Goal: Task Accomplishment & Management: Manage account settings

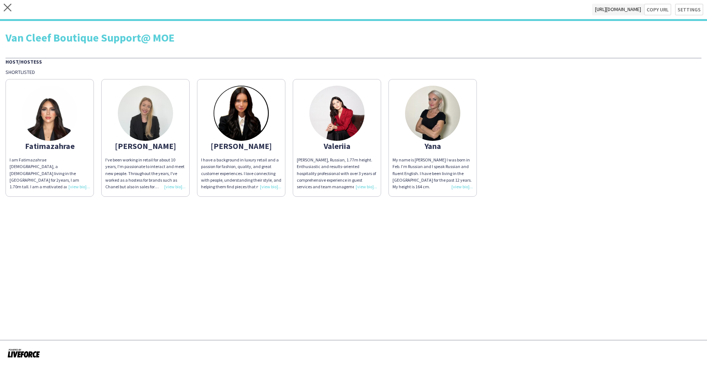
click at [201, 15] on div "close https://admin.liveforce.co/v2/s/37b1625f-396c-47e2-9278-fc210640a075 Copy…" at bounding box center [353, 10] width 707 height 21
click at [9, 8] on icon at bounding box center [8, 8] width 8 height 8
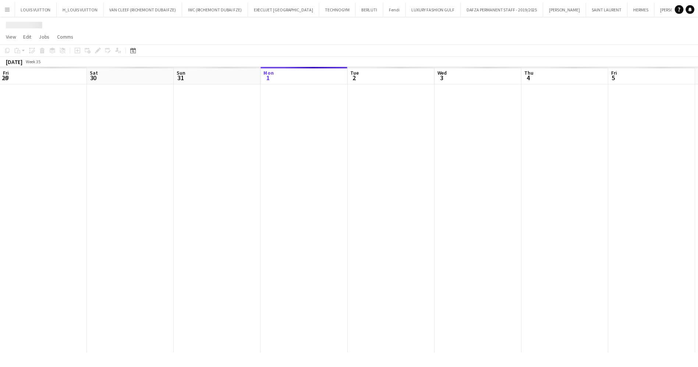
scroll to position [0, 176]
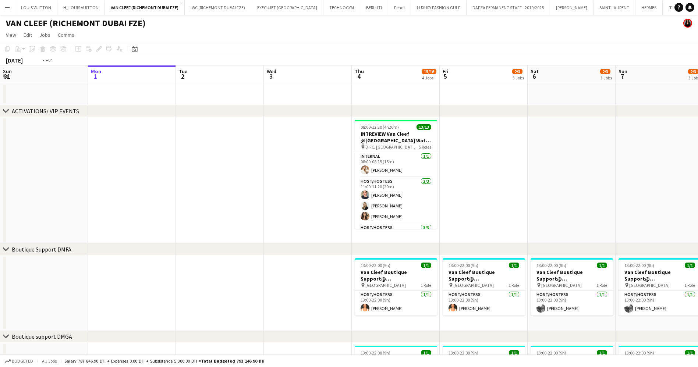
drag, startPoint x: 519, startPoint y: 185, endPoint x: 314, endPoint y: 188, distance: 205.5
click at [314, 188] on app-calendar-viewport "Fri 29 Sat 30 Sun 31 Mon 1 Tue 2 Wed 3 Thu 4 15/16 4 Jobs Fri 5 2/3 3 Jobs Sat …" at bounding box center [349, 320] width 698 height 508
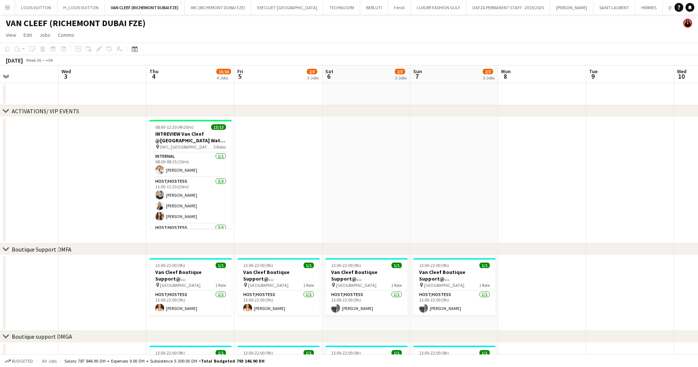
drag, startPoint x: 306, startPoint y: 168, endPoint x: 328, endPoint y: 163, distance: 22.5
click at [296, 168] on app-calendar-viewport "Sun 31 Mon 1 Tue 2 Wed 3 Thu 4 15/16 4 Jobs Fri 5 2/3 3 Jobs Sat 6 2/3 3 Jobs S…" at bounding box center [349, 320] width 698 height 508
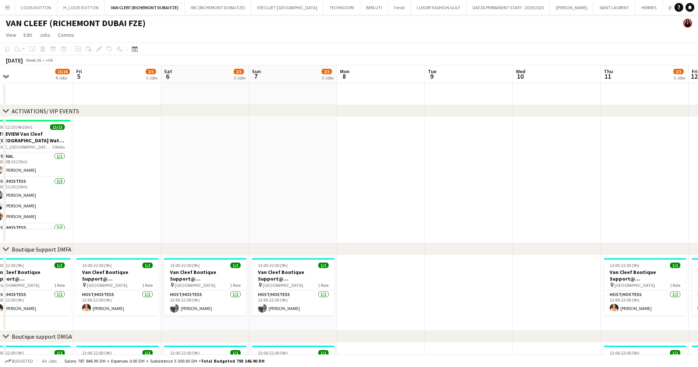
click at [262, 170] on app-calendar-viewport "Tue 2 Wed 3 Thu 4 15/16 4 Jobs Fri 5 2/3 3 Jobs Sat 6 2/3 3 Jobs Sun 7 2/3 3 Jo…" at bounding box center [349, 320] width 698 height 508
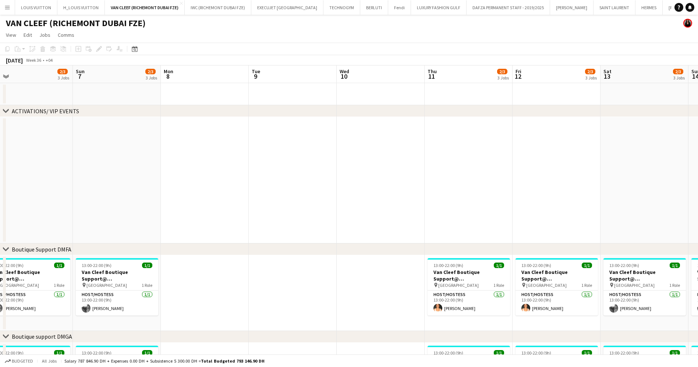
drag, startPoint x: 447, startPoint y: 165, endPoint x: 395, endPoint y: 156, distance: 52.7
click at [395, 165] on app-calendar-viewport "Thu 4 15/16 4 Jobs Fri 5 2/3 3 Jobs Sat 6 2/3 3 Jobs Sun 7 2/3 3 Jobs Mon 8 Tue…" at bounding box center [349, 320] width 698 height 508
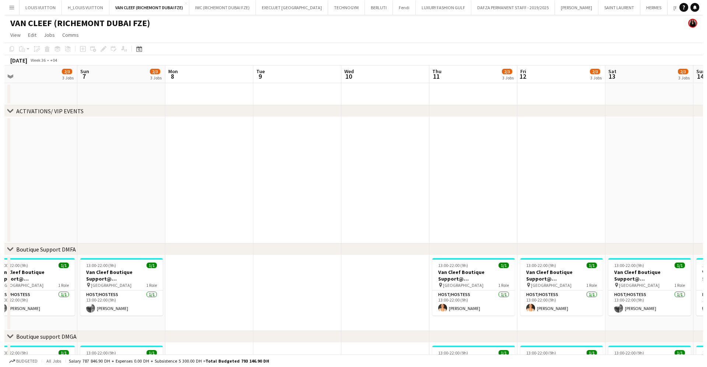
scroll to position [0, 244]
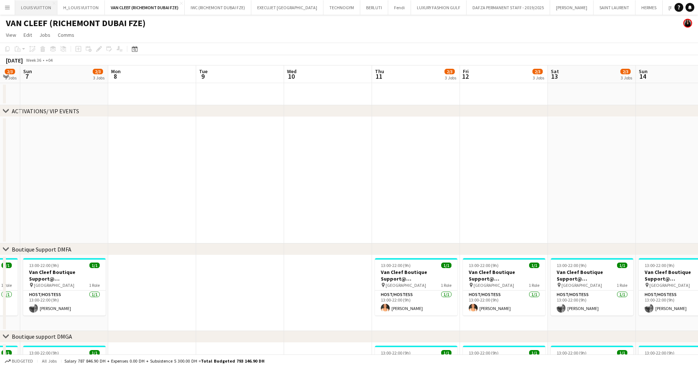
click at [31, 3] on button "LOUIS VUITTON Close" at bounding box center [36, 7] width 42 height 14
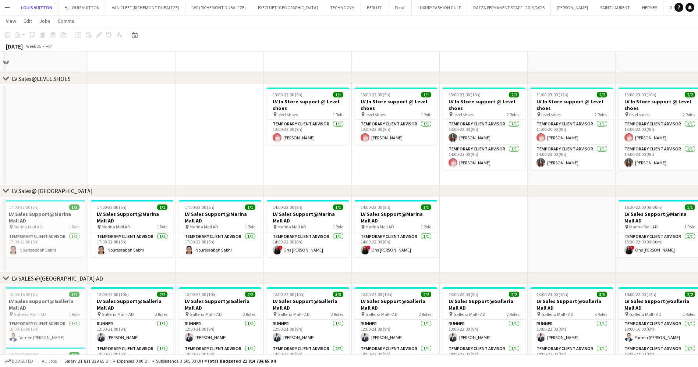
scroll to position [773, 0]
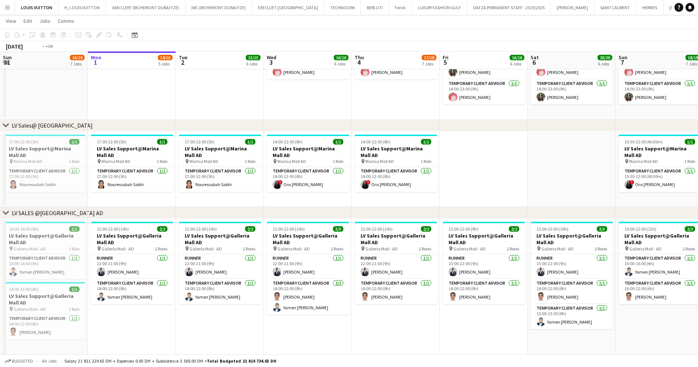
drag, startPoint x: 540, startPoint y: 167, endPoint x: 353, endPoint y: 182, distance: 187.6
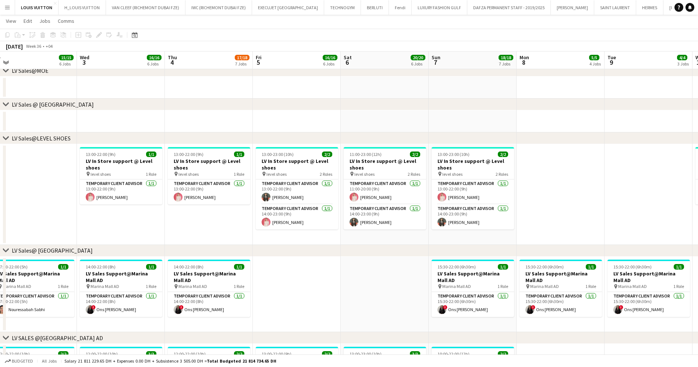
drag, startPoint x: 384, startPoint y: 193, endPoint x: 376, endPoint y: 192, distance: 7.8
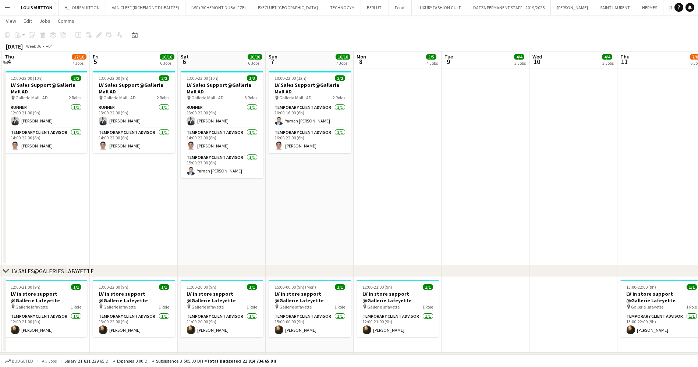
scroll to position [1005, 0]
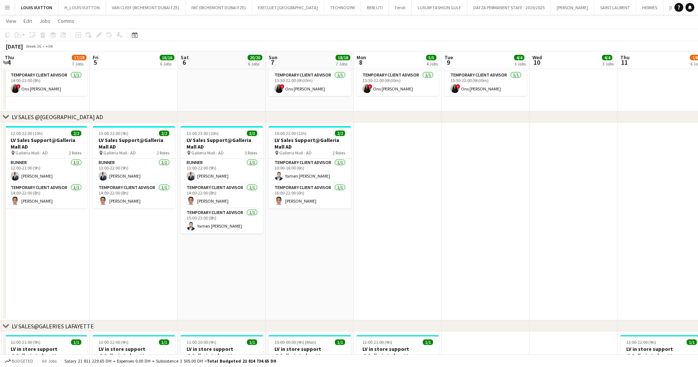
drag, startPoint x: 200, startPoint y: 171, endPoint x: 545, endPoint y: 172, distance: 345.0
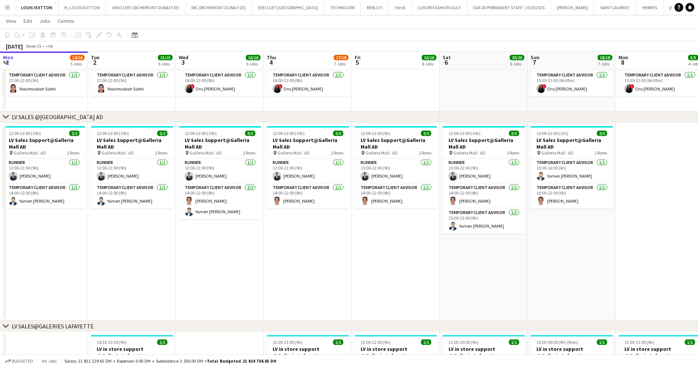
scroll to position [0, 176]
drag, startPoint x: 253, startPoint y: 231, endPoint x: 492, endPoint y: 230, distance: 238.9
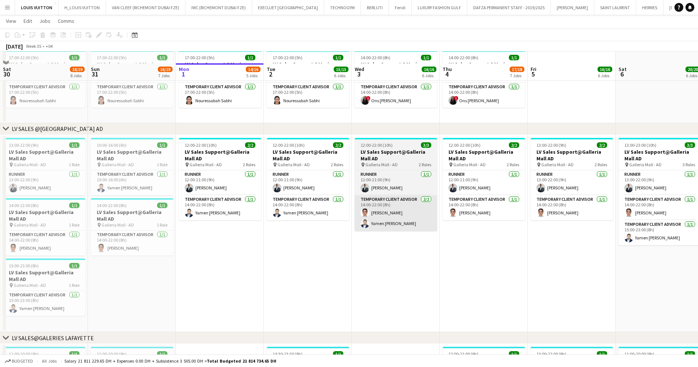
scroll to position [1005, 0]
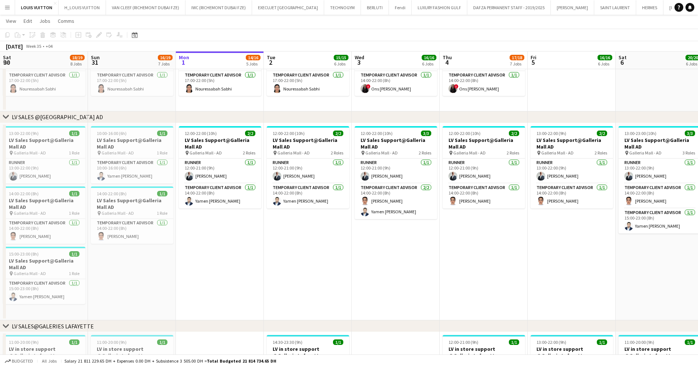
drag, startPoint x: 500, startPoint y: 226, endPoint x: 449, endPoint y: 230, distance: 51.4
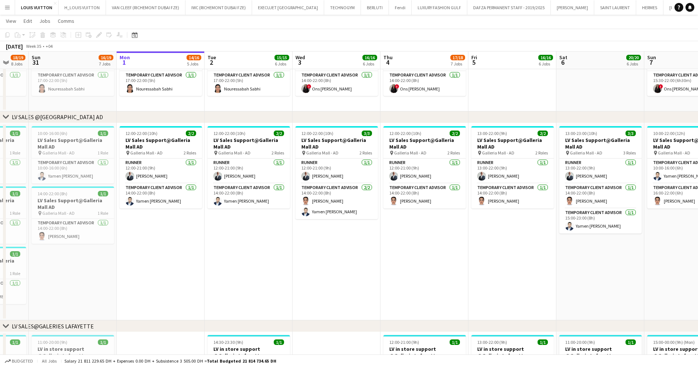
drag, startPoint x: 408, startPoint y: 258, endPoint x: 592, endPoint y: 265, distance: 184.6
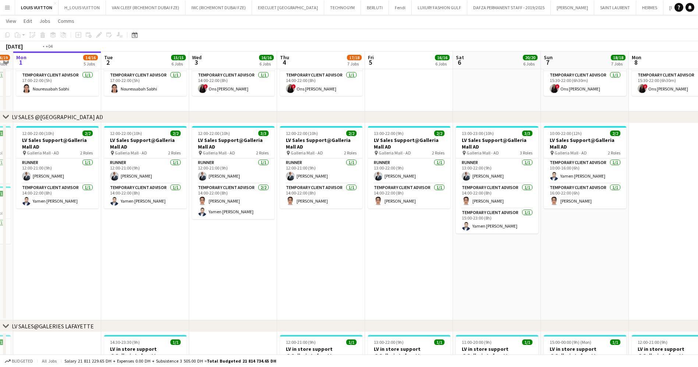
drag, startPoint x: 496, startPoint y: 251, endPoint x: 449, endPoint y: 264, distance: 48.0
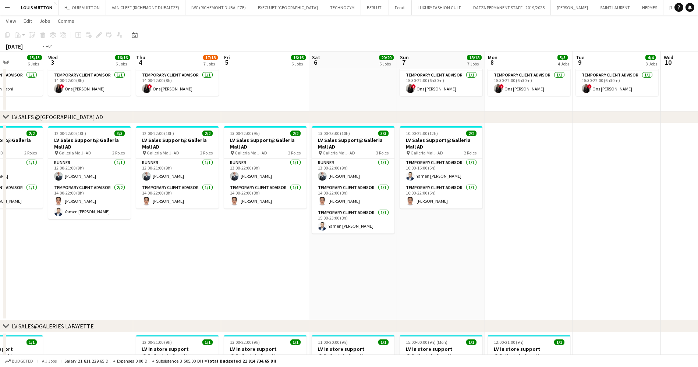
drag, startPoint x: 469, startPoint y: 192, endPoint x: 492, endPoint y: 181, distance: 25.9
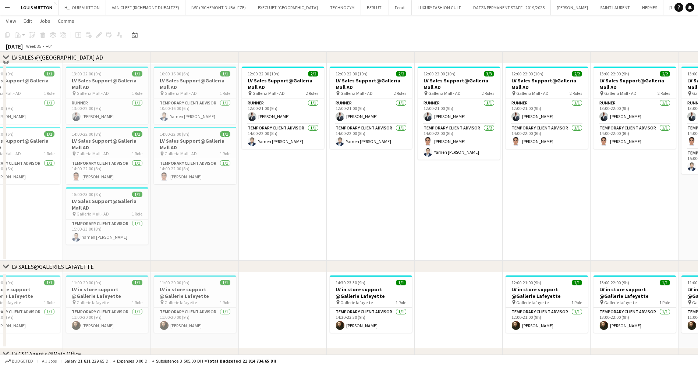
scroll to position [1016, 0]
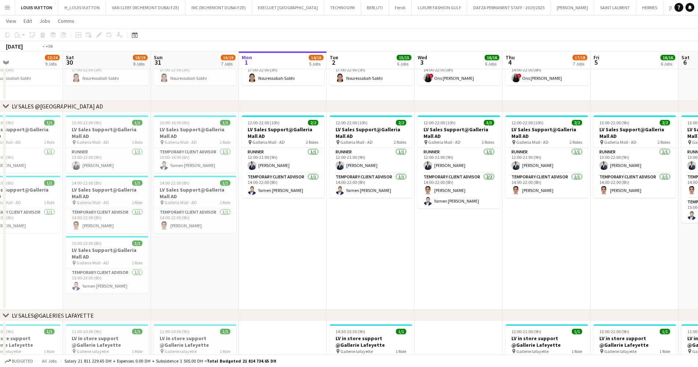
drag, startPoint x: 227, startPoint y: 231, endPoint x: 209, endPoint y: 232, distance: 18.1
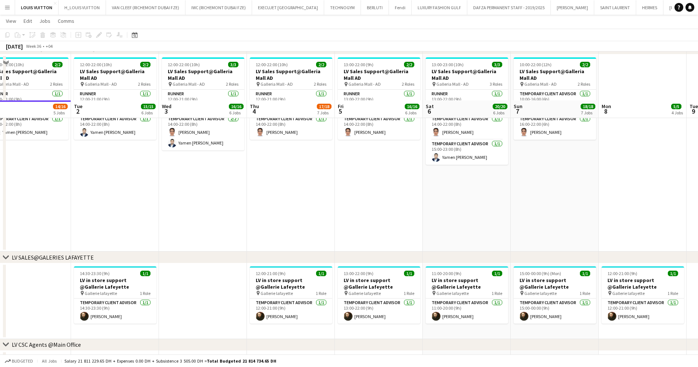
scroll to position [1126, 0]
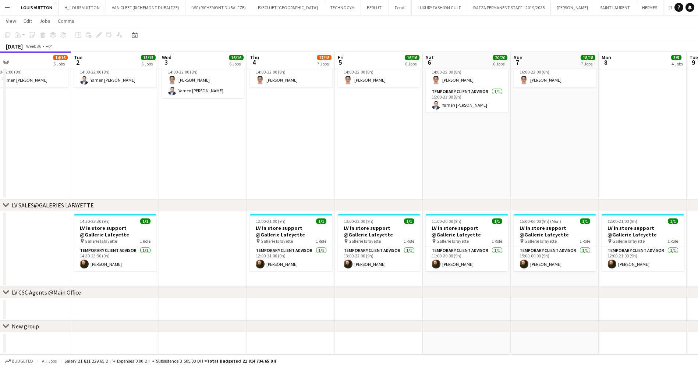
drag, startPoint x: 543, startPoint y: 241, endPoint x: 243, endPoint y: 251, distance: 300.2
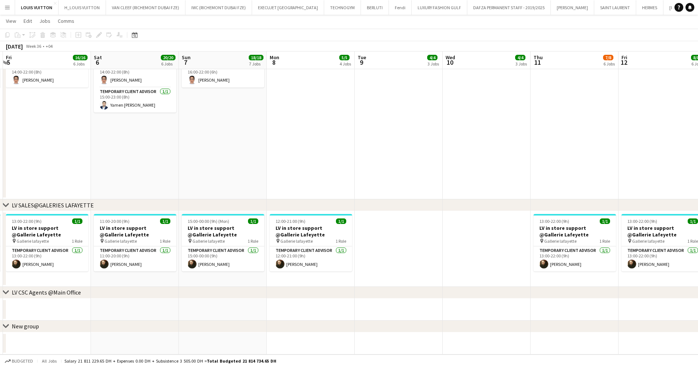
drag, startPoint x: 337, startPoint y: 248, endPoint x: 332, endPoint y: 268, distance: 21.2
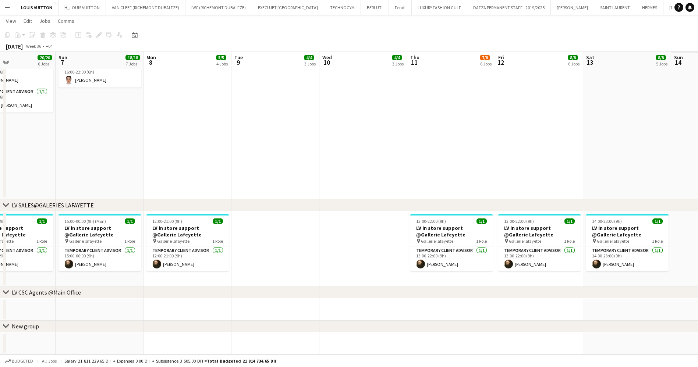
drag, startPoint x: 355, startPoint y: 277, endPoint x: 155, endPoint y: 268, distance: 200.8
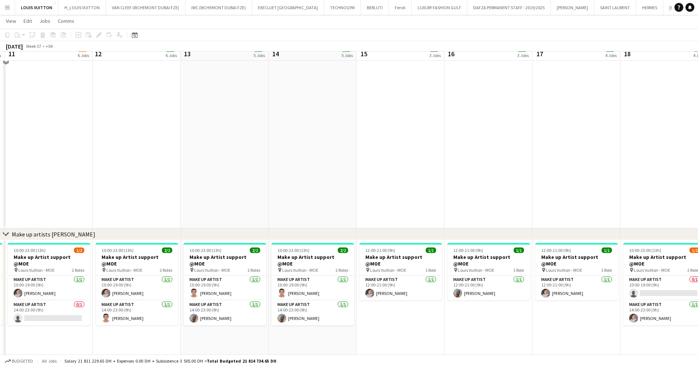
scroll to position [0, 0]
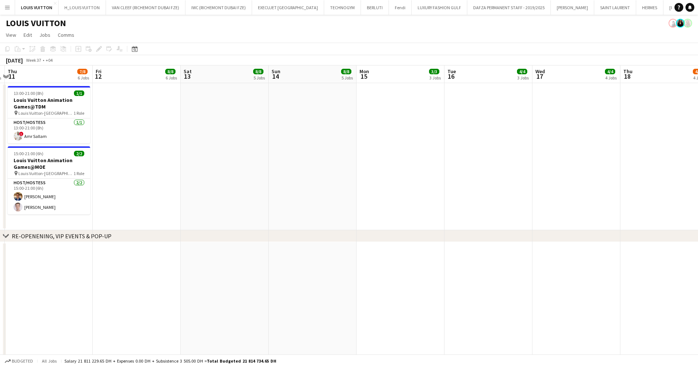
drag, startPoint x: 673, startPoint y: 196, endPoint x: 279, endPoint y: 162, distance: 395.7
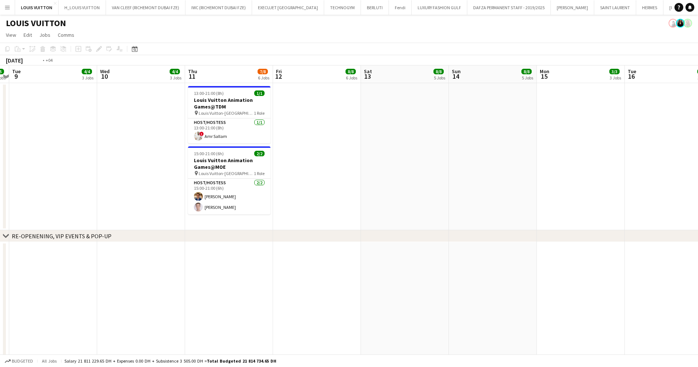
drag, startPoint x: 279, startPoint y: 162, endPoint x: 560, endPoint y: 131, distance: 283.1
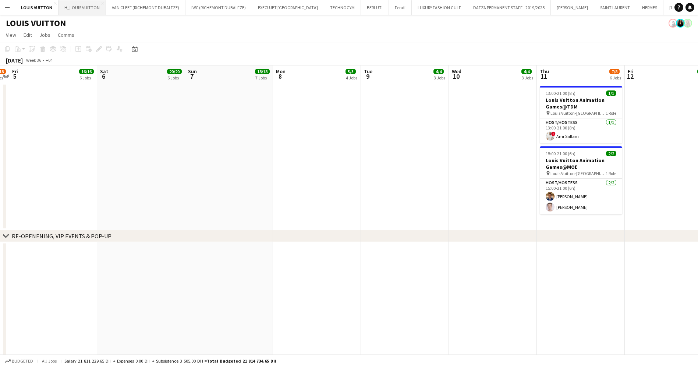
scroll to position [0, 252]
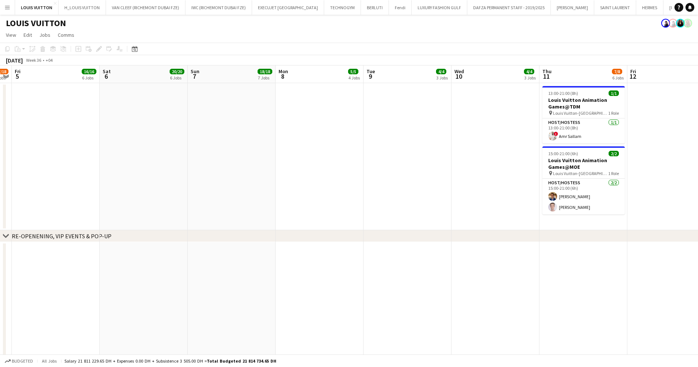
click at [7, 8] on app-icon "Menu" at bounding box center [7, 7] width 6 height 6
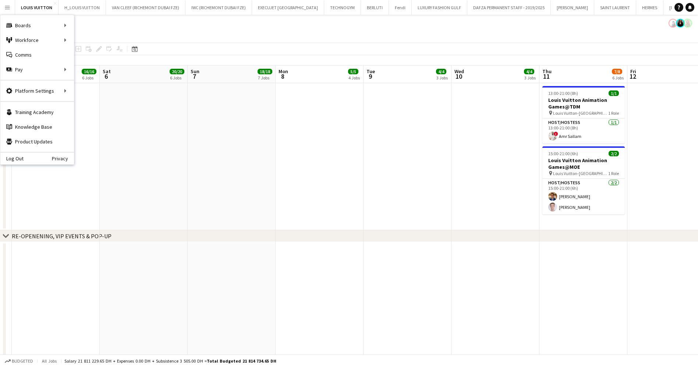
drag, startPoint x: 593, startPoint y: 161, endPoint x: 189, endPoint y: 163, distance: 405.0
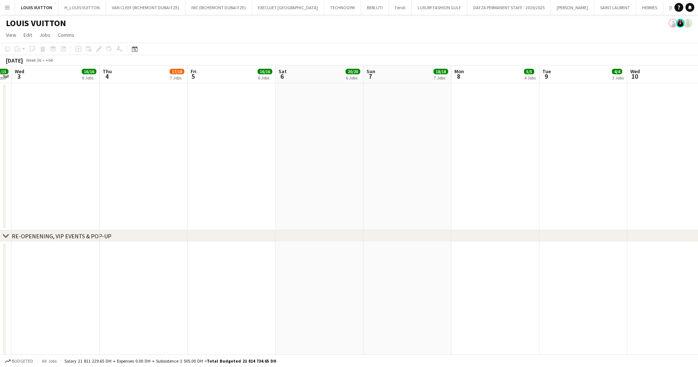
scroll to position [0, 262]
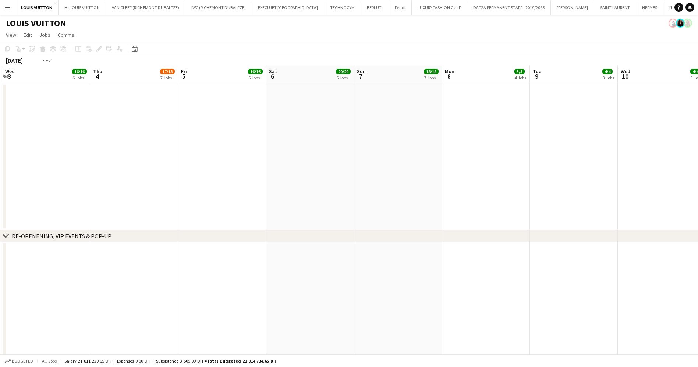
drag, startPoint x: 90, startPoint y: 148, endPoint x: 508, endPoint y: 151, distance: 418.3
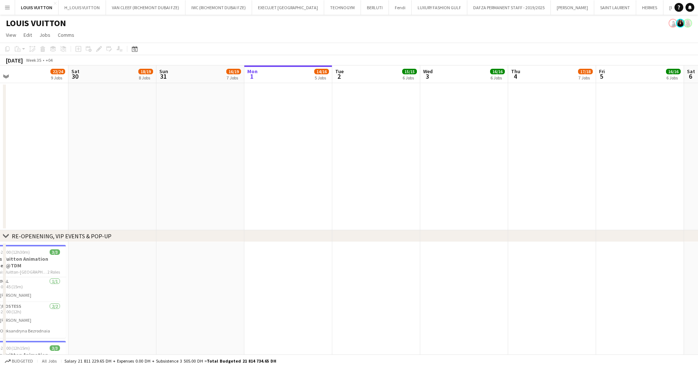
drag, startPoint x: 341, startPoint y: 154, endPoint x: 617, endPoint y: 140, distance: 276.5
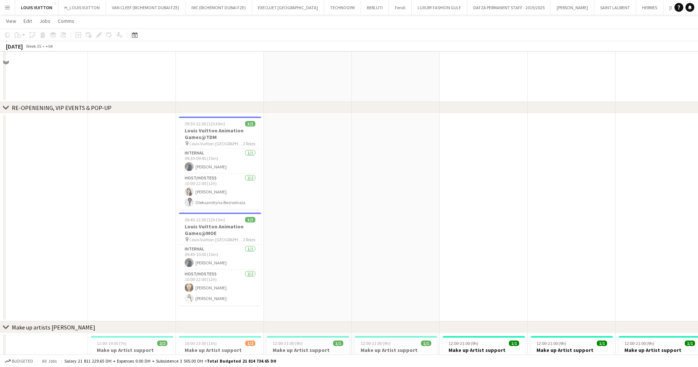
scroll to position [110, 0]
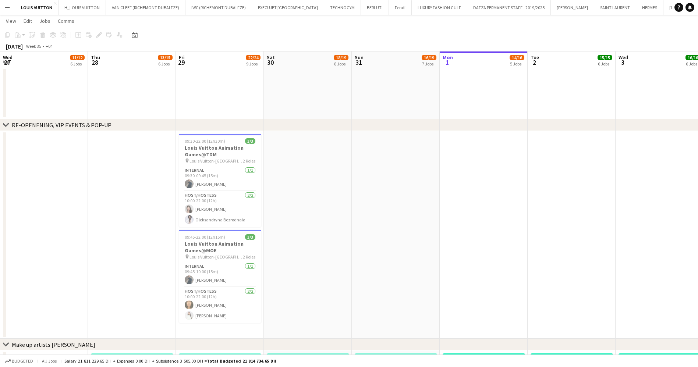
drag, startPoint x: 48, startPoint y: 281, endPoint x: 43, endPoint y: 283, distance: 5.3
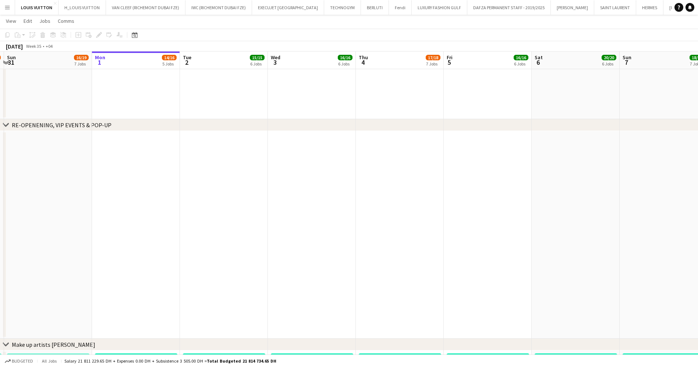
drag, startPoint x: 402, startPoint y: 277, endPoint x: 232, endPoint y: 268, distance: 171.0
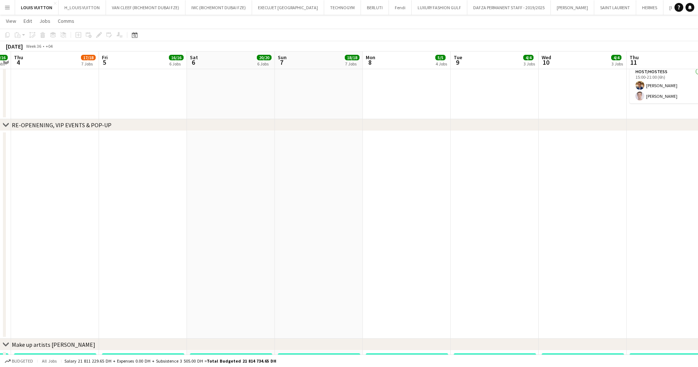
drag, startPoint x: 230, startPoint y: 254, endPoint x: 637, endPoint y: 198, distance: 411.0
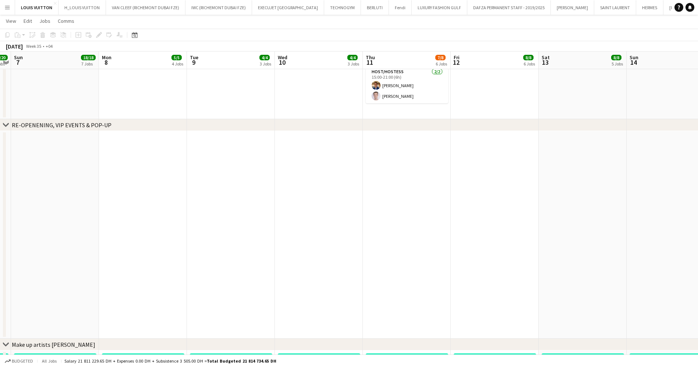
drag, startPoint x: 637, startPoint y: 198, endPoint x: 381, endPoint y: 226, distance: 257.4
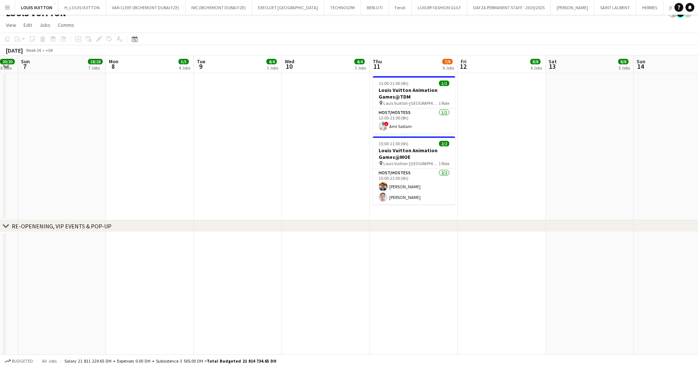
scroll to position [0, 0]
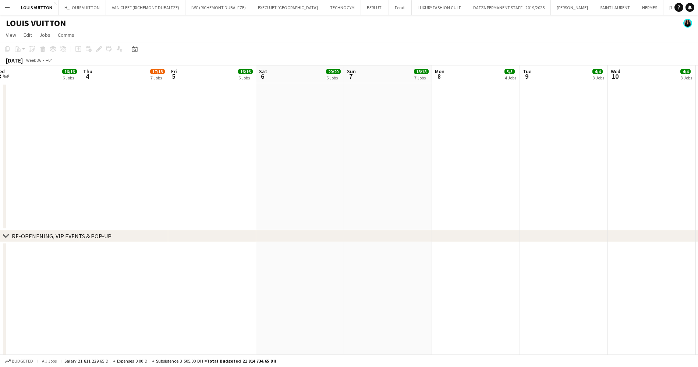
click at [497, 29] on app-page-menu "View Day view expanded Day view collapsed Month view Date picker Jump to today …" at bounding box center [349, 36] width 698 height 14
drag, startPoint x: 428, startPoint y: 2, endPoint x: 164, endPoint y: 23, distance: 264.8
click at [164, 23] on div "LOUIS VUITTON" at bounding box center [349, 22] width 698 height 14
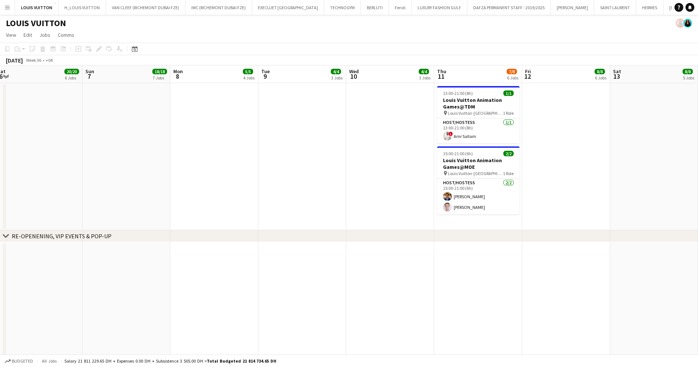
drag, startPoint x: 333, startPoint y: 151, endPoint x: 491, endPoint y: 163, distance: 158.4
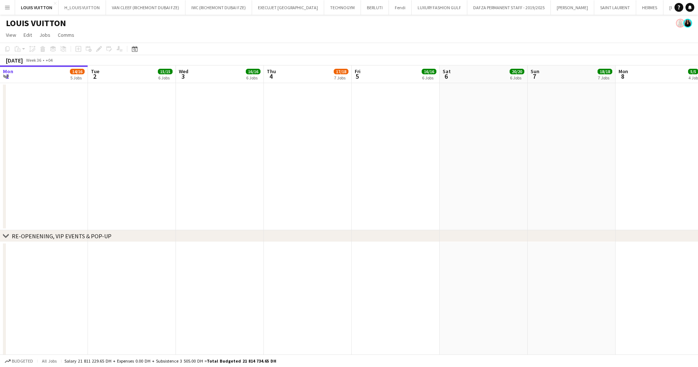
drag, startPoint x: 163, startPoint y: 162, endPoint x: 476, endPoint y: 161, distance: 313.0
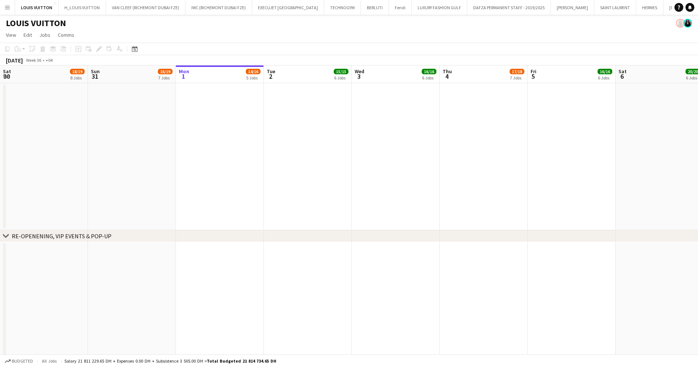
scroll to position [0, 176]
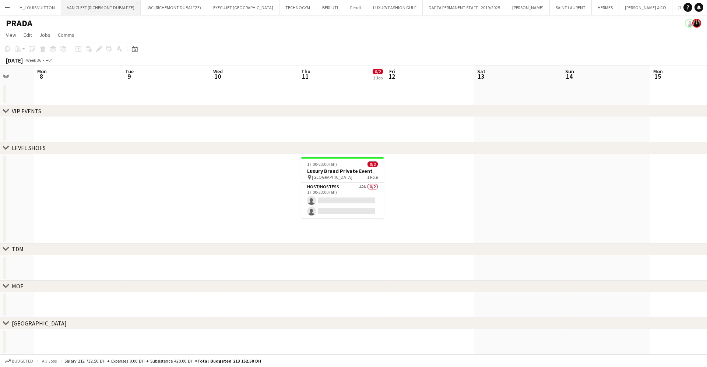
drag, startPoint x: 76, startPoint y: 7, endPoint x: 79, endPoint y: 1, distance: 7.3
click at [75, 7] on button "VAN CLEEF (RICHEMONT DUBAI FZE) Close" at bounding box center [101, 7] width 80 height 14
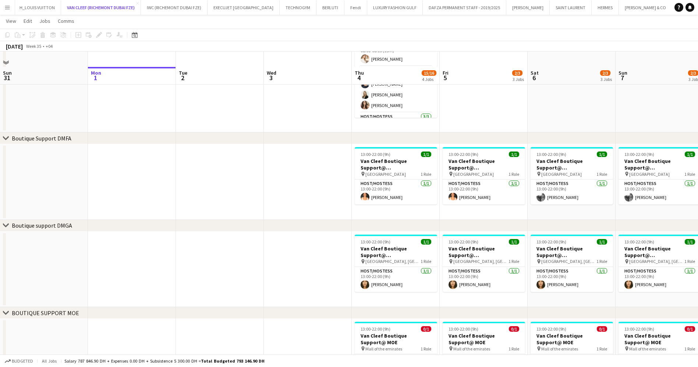
scroll to position [218, 0]
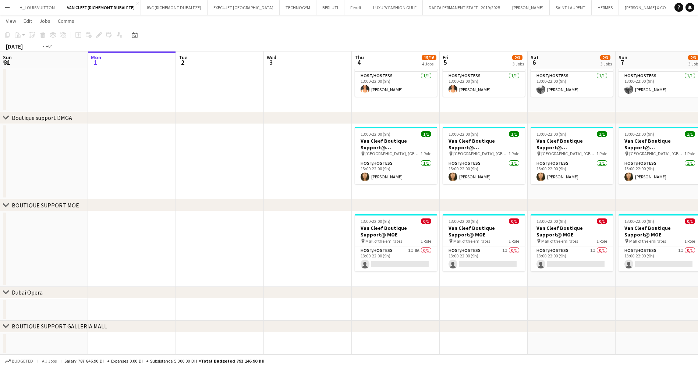
drag, startPoint x: 532, startPoint y: 242, endPoint x: 402, endPoint y: 242, distance: 130.3
click at [402, 242] on app-calendar-viewport "Fri 29 Sat 30 Sun 31 Mon 1 Tue 2 Wed 3 Thu 4 15/16 4 Jobs Fri 5 2/3 3 Jobs Sat …" at bounding box center [349, 82] width 698 height 545
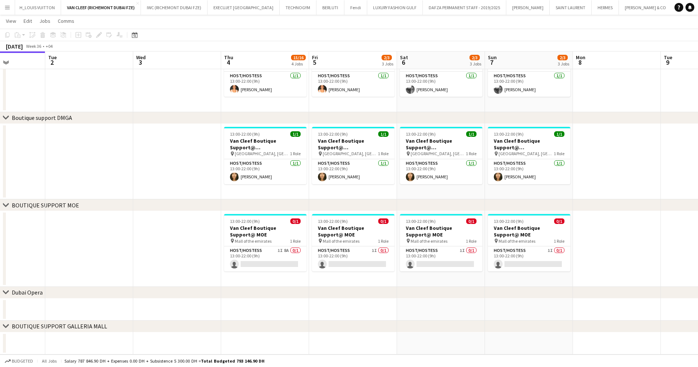
drag, startPoint x: 556, startPoint y: 282, endPoint x: 401, endPoint y: 304, distance: 157.3
click at [401, 304] on app-calendar-viewport "Sat 30 Sun 31 Mon 1 Tue 2 Wed 3 Thu 4 15/16 4 Jobs Fri 5 2/3 3 Jobs Sat 6 2/3 3…" at bounding box center [349, 82] width 698 height 545
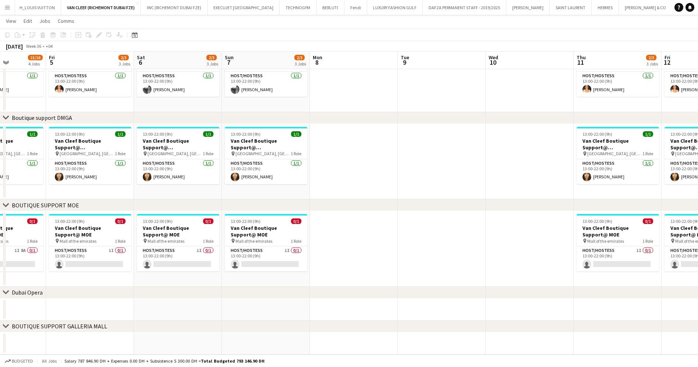
drag, startPoint x: 474, startPoint y: 238, endPoint x: 390, endPoint y: 242, distance: 83.7
click at [397, 239] on app-calendar-viewport "Tue 2 Wed 3 Thu 4 15/16 4 Jobs Fri 5 2/3 3 Jobs Sat 6 2/3 3 Jobs Sun 7 2/3 3 Jo…" at bounding box center [349, 82] width 698 height 545
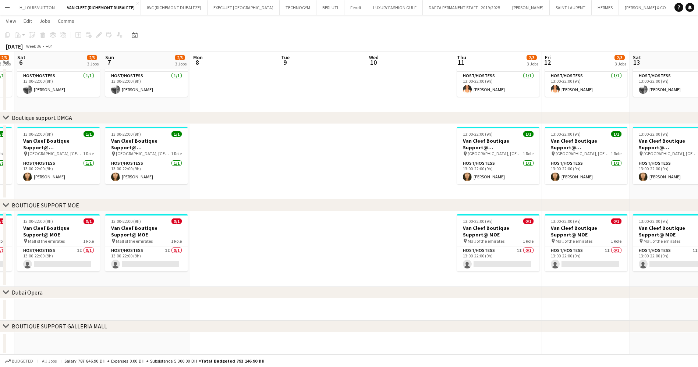
scroll to position [0, 253]
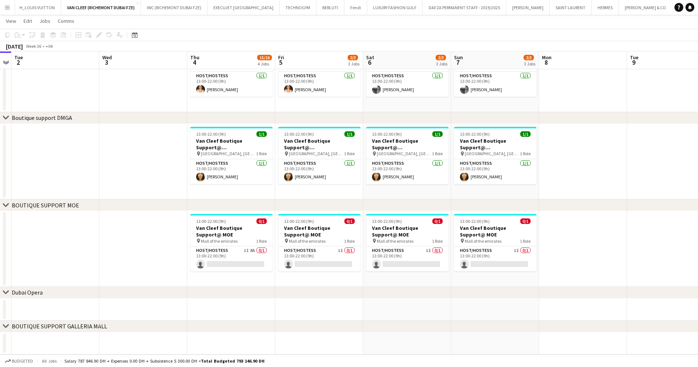
drag, startPoint x: 517, startPoint y: 247, endPoint x: 641, endPoint y: 258, distance: 124.2
click at [641, 258] on app-calendar-viewport "Sat 30 Sun 31 Mon 1 Tue 2 Wed 3 Thu 4 15/16 4 Jobs Fri 5 2/3 3 Jobs Sat 6 2/3 3…" at bounding box center [349, 82] width 698 height 545
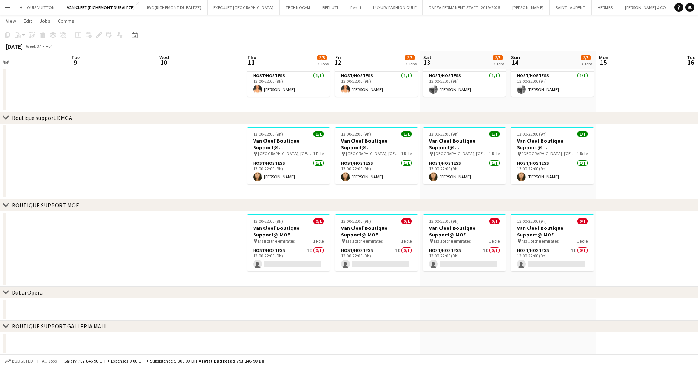
scroll to position [0, 286]
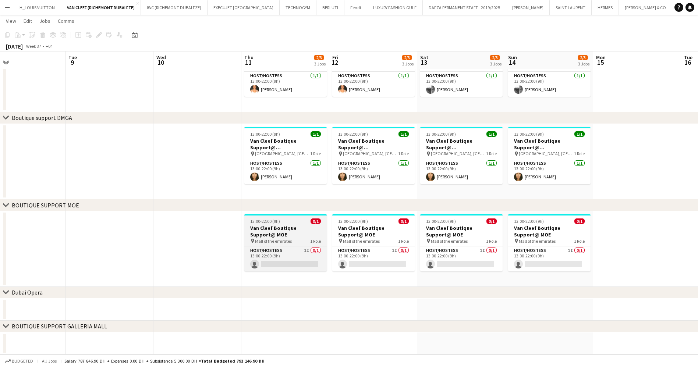
click at [298, 226] on h3 "Van Cleef Boutique Support@ MOE" at bounding box center [285, 231] width 82 height 13
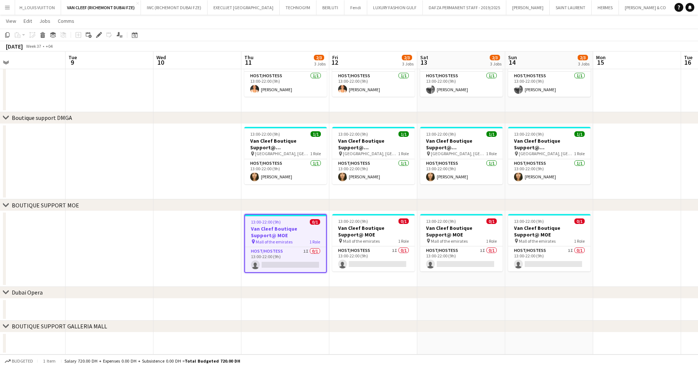
scroll to position [0, 287]
click at [100, 35] on icon at bounding box center [99, 35] width 4 height 4
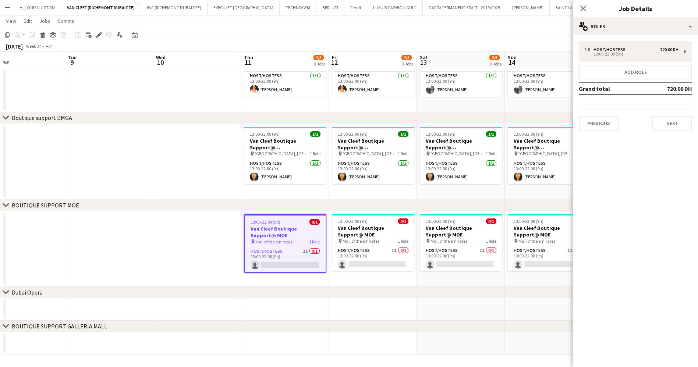
click at [654, 35] on div "1 x Host/Hostess 720.00 DH 13:00-22:00 (9h) Add role Grand total 720.00 DH Prev…" at bounding box center [635, 85] width 125 height 101
click at [652, 32] on div "multiple-users-add Roles" at bounding box center [635, 27] width 125 height 18
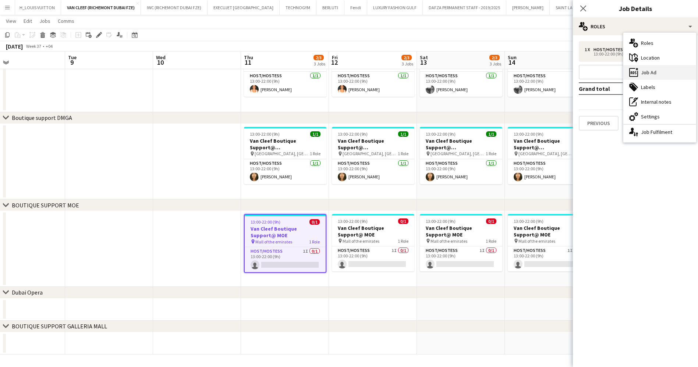
click at [661, 72] on div "ads-window Job Ad" at bounding box center [660, 72] width 73 height 15
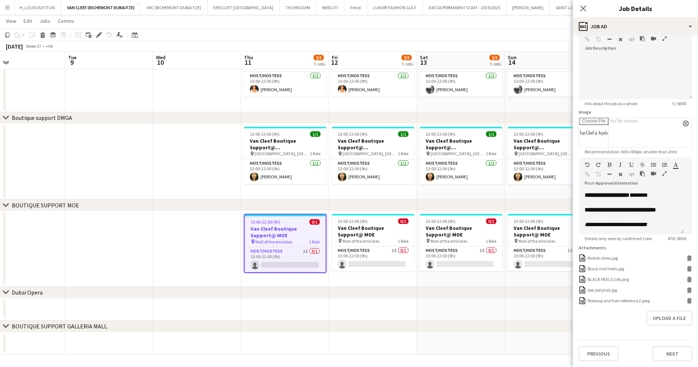
scroll to position [287, 0]
click at [496, 35] on app-toolbar "Copy Paste Paste Ctrl+V Paste with crew Ctrl+Shift+V Paste linked Job [GEOGRAPH…" at bounding box center [349, 35] width 698 height 13
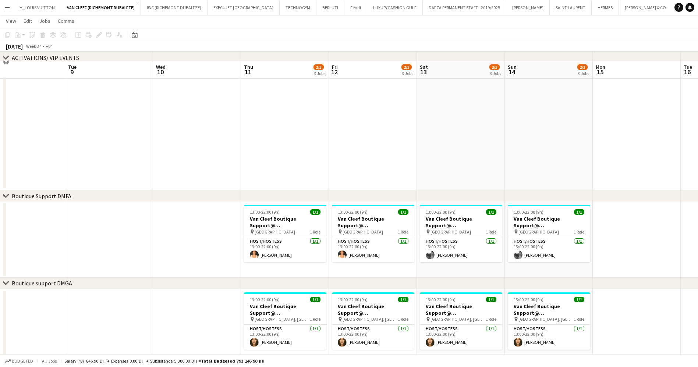
scroll to position [218, 0]
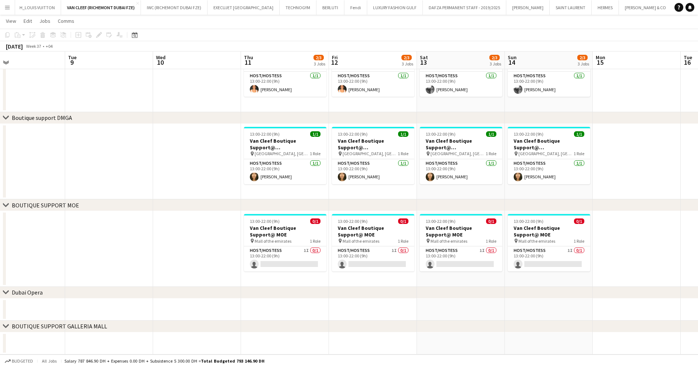
drag, startPoint x: 241, startPoint y: 258, endPoint x: 477, endPoint y: 263, distance: 236.4
click at [476, 261] on app-calendar-viewport "Fri 5 2/3 3 Jobs Sat 6 2/3 3 Jobs Sun 7 2/3 3 Jobs Mon 8 Tue 9 Wed 10 Thu 11 2/…" at bounding box center [349, 82] width 698 height 545
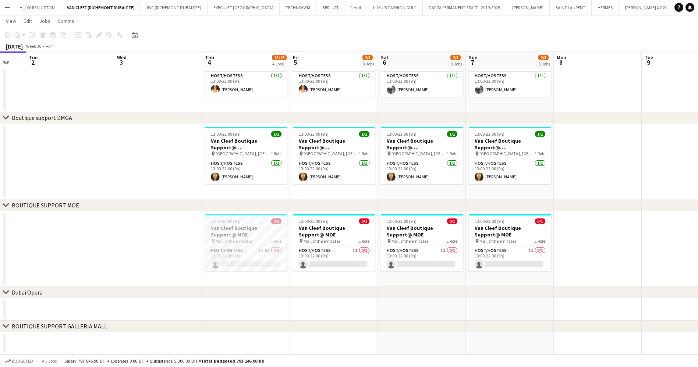
drag, startPoint x: 361, startPoint y: 251, endPoint x: 559, endPoint y: 247, distance: 198.1
click at [559, 247] on app-calendar-viewport "Sat 30 Sun 31 Mon 1 Tue 2 Wed 3 Thu 4 15/16 4 Jobs Fri 5 2/3 3 Jobs Sat 6 2/3 3…" at bounding box center [349, 82] width 698 height 545
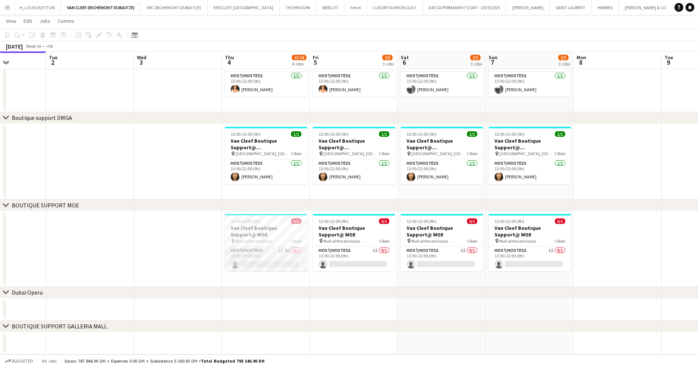
click at [266, 256] on app-card-role "Host/Hostess 1I 8A 0/1 13:00-22:00 (9h) single-neutral-actions" at bounding box center [266, 259] width 82 height 25
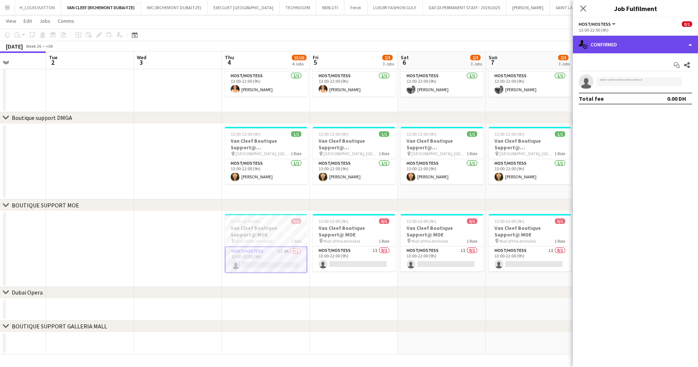
click at [637, 47] on div "single-neutral-actions-check-2 Confirmed" at bounding box center [635, 45] width 125 height 18
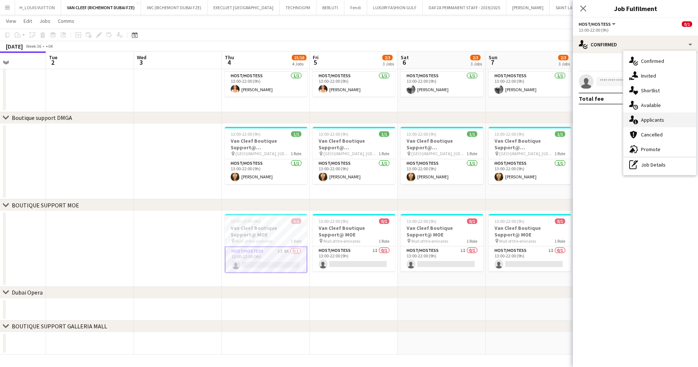
click at [657, 121] on div "single-neutral-actions-information Applicants" at bounding box center [660, 120] width 73 height 15
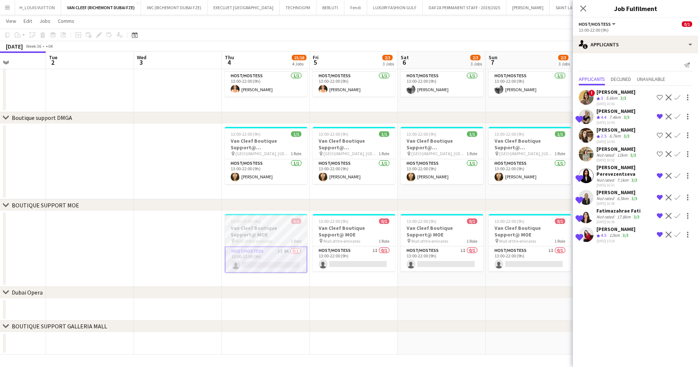
click at [280, 221] on div "13:00-22:00 (9h) 0/1" at bounding box center [266, 222] width 82 height 6
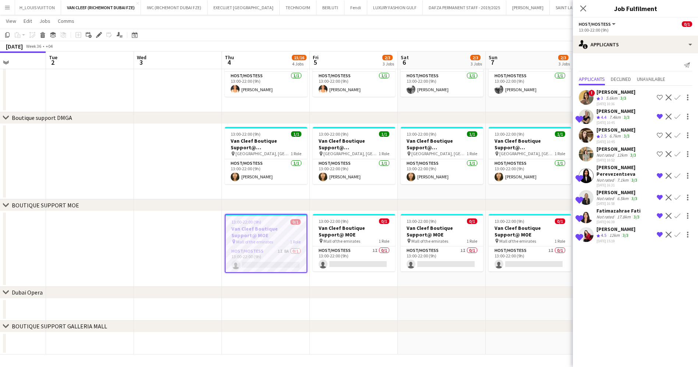
drag, startPoint x: 95, startPoint y: 34, endPoint x: 107, endPoint y: 20, distance: 18.8
click at [95, 34] on div "Edit" at bounding box center [99, 35] width 9 height 9
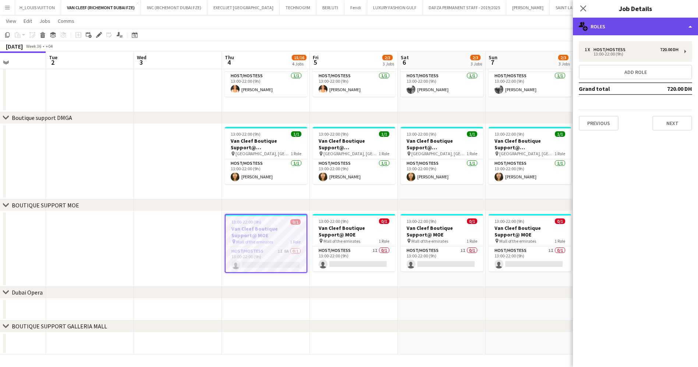
click at [626, 29] on div "multiple-users-add Roles" at bounding box center [635, 27] width 125 height 18
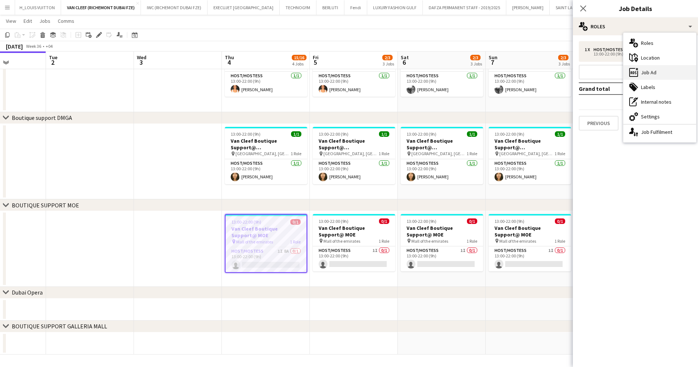
click at [660, 75] on div "ads-window Job Ad" at bounding box center [660, 72] width 73 height 15
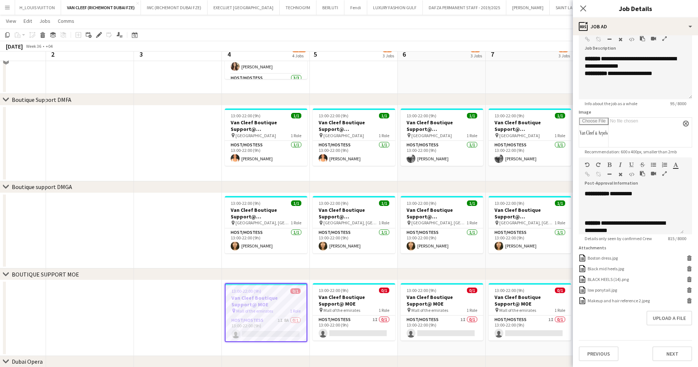
scroll to position [163, 0]
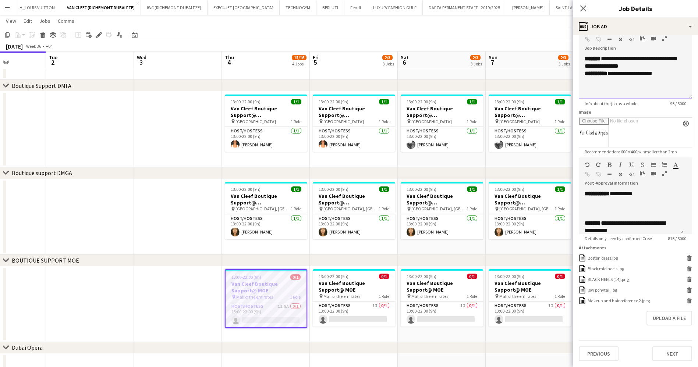
click at [649, 58] on p "**********" at bounding box center [631, 62] width 93 height 15
click at [644, 59] on p "**********" at bounding box center [631, 62] width 93 height 15
click at [648, 61] on p "**********" at bounding box center [631, 62] width 93 height 15
click at [563, 36] on app-toolbar "Copy Paste Paste Ctrl+V Paste with crew Ctrl+Shift+V Paste linked Job [GEOGRAPH…" at bounding box center [349, 35] width 698 height 13
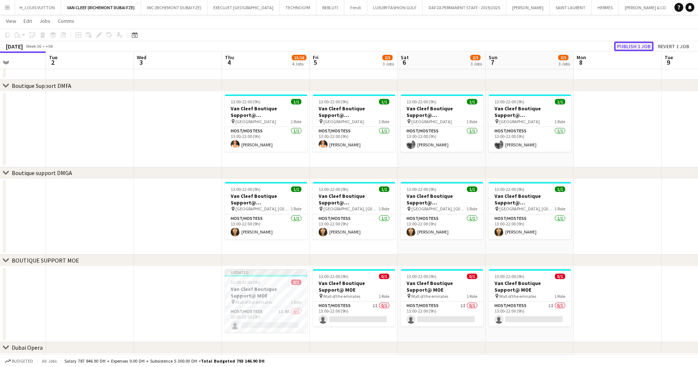
click at [630, 44] on button "Publish 1 job" at bounding box center [633, 47] width 39 height 10
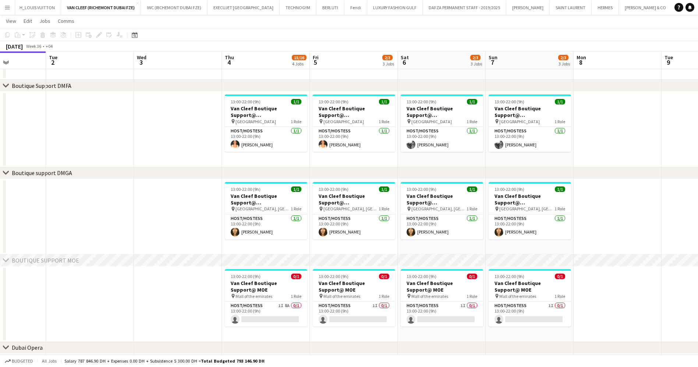
drag, startPoint x: 627, startPoint y: 218, endPoint x: 299, endPoint y: 235, distance: 328.5
click at [292, 234] on app-calendar-viewport "Sat 30 Sun 31 Mon 1 Tue 2 Wed 3 Thu 4 15/16 4 Jobs Fri 5 2/3 3 Jobs Sat 6 2/3 3…" at bounding box center [349, 138] width 698 height 545
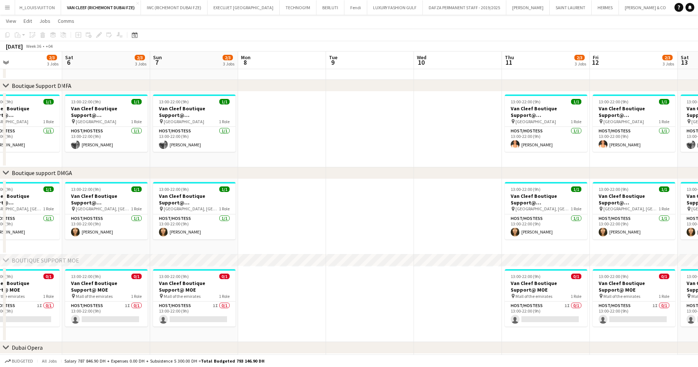
drag, startPoint x: 200, startPoint y: 286, endPoint x: 212, endPoint y: 283, distance: 13.2
click at [197, 286] on app-calendar-viewport "Tue 2 Wed 3 Thu 4 15/16 4 Jobs Fri 5 2/3 3 Jobs Sat 6 2/3 3 Jobs Sun 7 2/3 3 Jo…" at bounding box center [349, 138] width 698 height 545
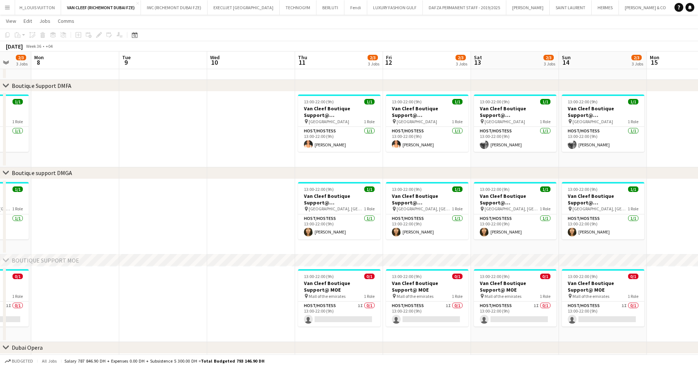
drag, startPoint x: 615, startPoint y: 244, endPoint x: 303, endPoint y: 258, distance: 311.8
click at [307, 258] on div "chevron-right ACTIVATIONS/ VIP EVENTS chevron-right Boutique Support DMFA chevr…" at bounding box center [349, 138] width 698 height 545
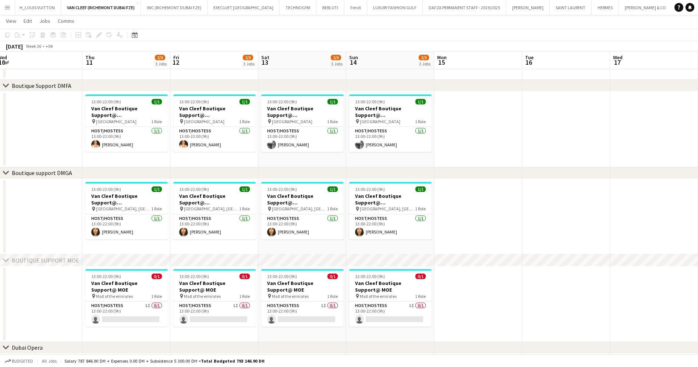
drag, startPoint x: 529, startPoint y: 259, endPoint x: 337, endPoint y: 268, distance: 193.1
click at [348, 267] on div "chevron-right ACTIVATIONS/ VIP EVENTS chevron-right Boutique Support DMFA chevr…" at bounding box center [349, 138] width 698 height 545
drag, startPoint x: 481, startPoint y: 275, endPoint x: 384, endPoint y: 257, distance: 98.9
click at [389, 257] on div "chevron-right ACTIVATIONS/ VIP EVENTS chevron-right Boutique Support DMFA chevr…" at bounding box center [349, 138] width 698 height 545
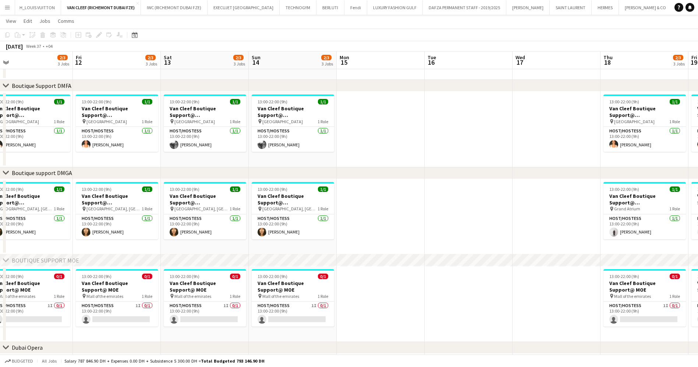
drag, startPoint x: 485, startPoint y: 231, endPoint x: 296, endPoint y: 230, distance: 188.5
click at [298, 230] on app-calendar-viewport "Mon 8 Tue 9 Wed 10 Thu 11 2/3 3 Jobs Fri 12 2/3 3 Jobs Sat 13 2/3 3 Jobs Sun 14…" at bounding box center [349, 138] width 698 height 545
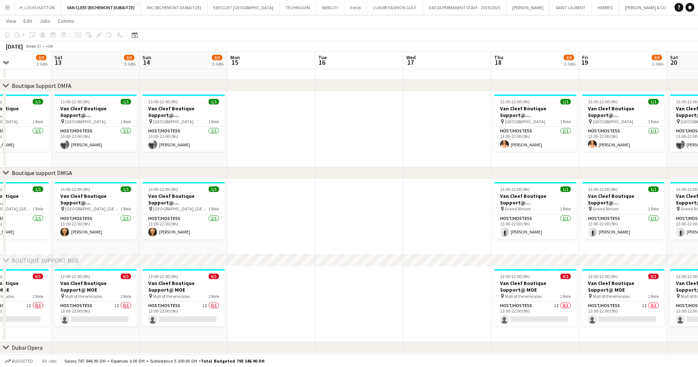
click at [208, 238] on app-calendar-viewport "Wed 10 Thu 11 2/3 3 Jobs Fri 12 2/3 3 Jobs Sat 13 2/3 3 Jobs Sun 14 2/3 3 Jobs …" at bounding box center [349, 138] width 698 height 545
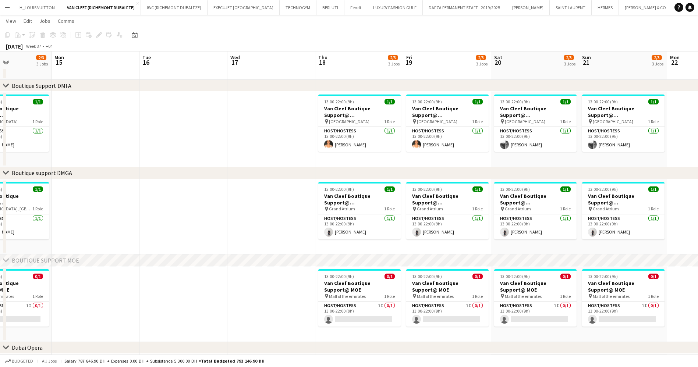
scroll to position [0, 233]
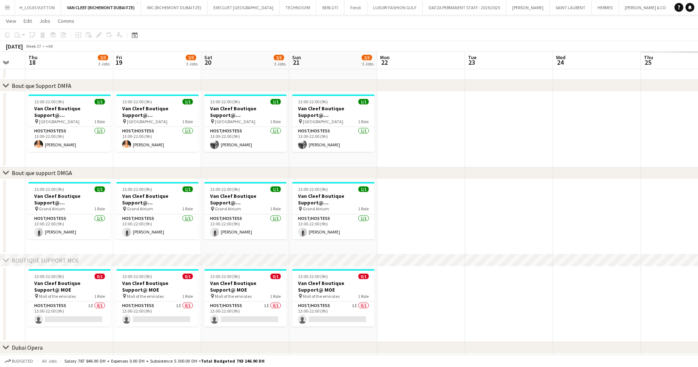
drag, startPoint x: 672, startPoint y: 291, endPoint x: 398, endPoint y: 289, distance: 274.3
click at [399, 289] on app-calendar-viewport "Mon 15 Tue 16 Wed 17 Thu 18 2/3 3 Jobs Fri 19 2/3 3 Jobs Sat 20 2/3 3 Jobs Sun …" at bounding box center [349, 138] width 698 height 545
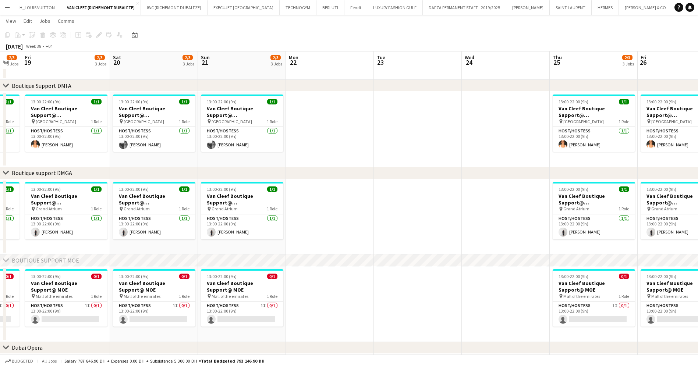
drag, startPoint x: 564, startPoint y: 274, endPoint x: 297, endPoint y: 275, distance: 266.9
click at [313, 275] on app-calendar-viewport "Tue 16 Wed 17 Thu 18 2/3 3 Jobs Fri 19 2/3 3 Jobs Sat 20 2/3 3 Jobs Sun 21 2/3 …" at bounding box center [349, 138] width 698 height 545
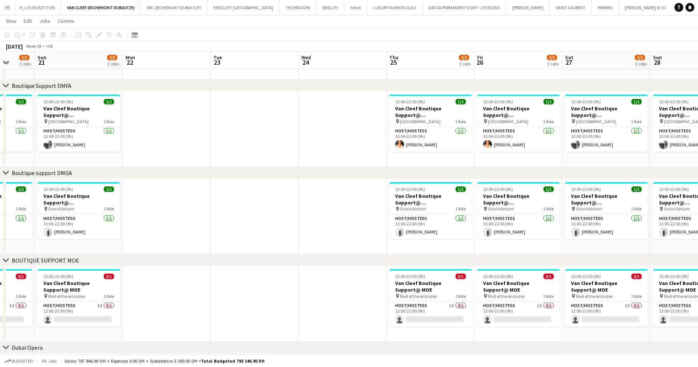
drag, startPoint x: 568, startPoint y: 186, endPoint x: 571, endPoint y: 177, distance: 9.2
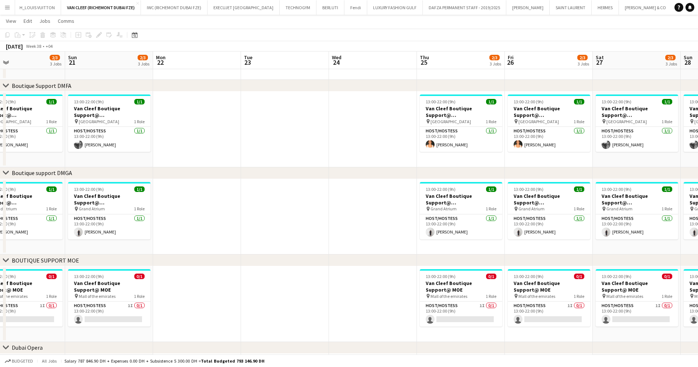
drag, startPoint x: 571, startPoint y: 177, endPoint x: 487, endPoint y: 160, distance: 85.3
click at [487, 160] on app-calendar-viewport "Thu 18 2/3 3 Jobs Fri 19 2/3 3 Jobs Sat 20 2/3 3 Jobs Sun 21 2/3 3 Jobs Mon 22 …" at bounding box center [349, 138] width 698 height 545
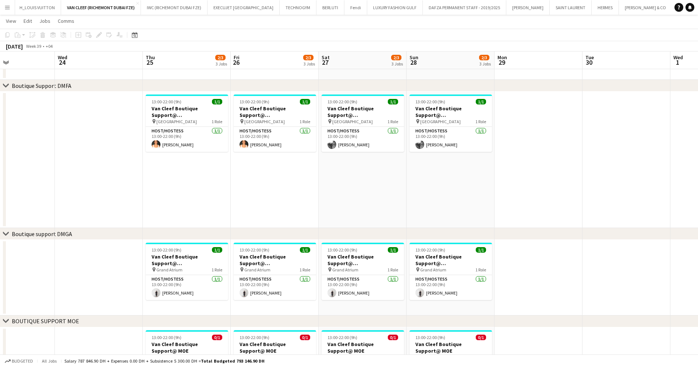
drag, startPoint x: 542, startPoint y: 159, endPoint x: 492, endPoint y: 165, distance: 51.2
click at [492, 165] on app-calendar-viewport "Sat 20 2/3 3 Jobs Sun 21 2/3 3 Jobs Mon 22 Tue 23 Wed 24 Thu 25 2/3 3 Jobs Fri …" at bounding box center [349, 168] width 698 height 605
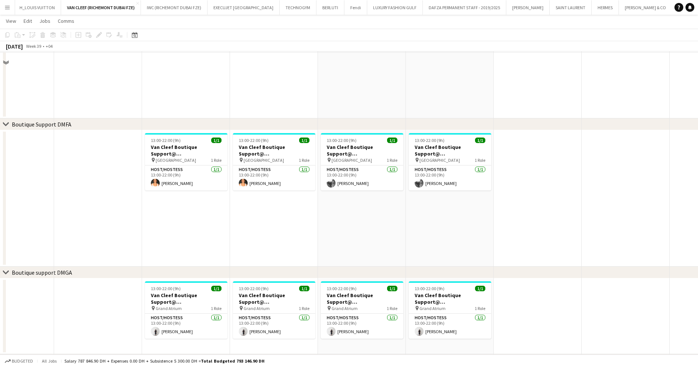
scroll to position [108, 0]
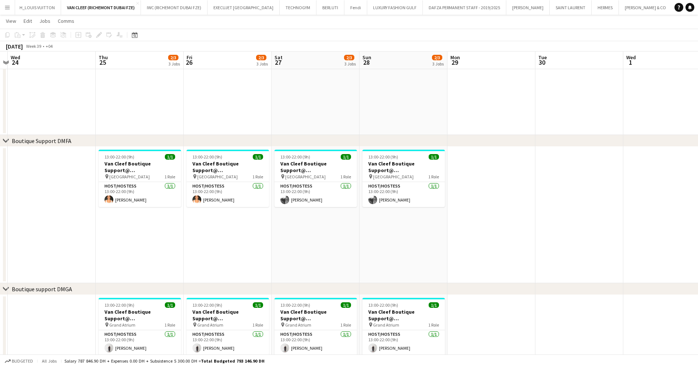
drag, startPoint x: 626, startPoint y: 236, endPoint x: 412, endPoint y: 249, distance: 213.6
click at [412, 249] on app-calendar-viewport "Sun 21 2/3 3 Jobs Mon 22 Tue 23 Wed 24 Thu 25 2/3 3 Jobs Fri 26 2/3 3 Jobs Sat …" at bounding box center [349, 223] width 698 height 605
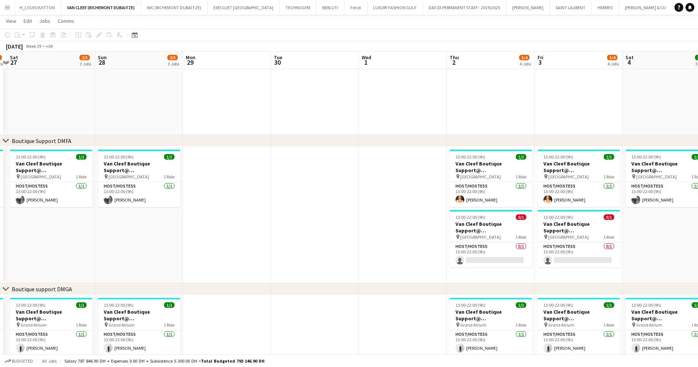
drag, startPoint x: 349, startPoint y: 256, endPoint x: 335, endPoint y: 258, distance: 14.1
click at [336, 257] on app-calendar-viewport "Wed 24 Thu 25 2/3 3 Jobs Fri 26 2/3 3 Jobs Sat 27 2/3 3 Jobs Sun 28 2/3 3 Jobs …" at bounding box center [349, 223] width 698 height 605
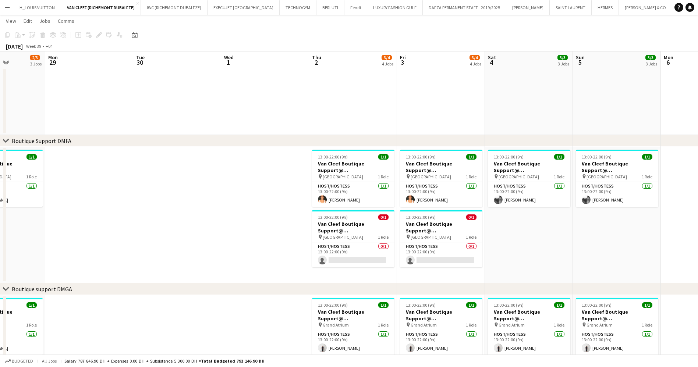
drag, startPoint x: 642, startPoint y: 237, endPoint x: 479, endPoint y: 241, distance: 163.9
click at [479, 241] on app-calendar-viewport "Thu 25 2/3 3 Jobs Fri 26 2/3 3 Jobs Sat 27 2/3 3 Jobs Sun 28 2/3 3 Jobs Mon 29 …" at bounding box center [349, 223] width 698 height 605
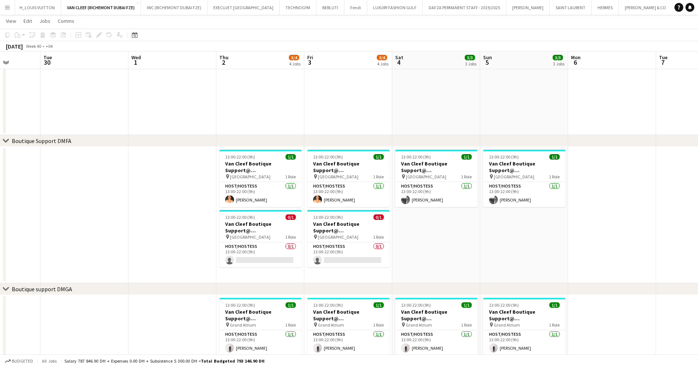
drag, startPoint x: 546, startPoint y: 229, endPoint x: 462, endPoint y: 237, distance: 84.4
click at [462, 237] on app-calendar-viewport "Sat 27 2/3 3 Jobs Sun 28 2/3 3 Jobs Mon 29 Tue 30 Wed 1 Thu 2 3/4 4 Jobs Fri 3 …" at bounding box center [349, 223] width 698 height 605
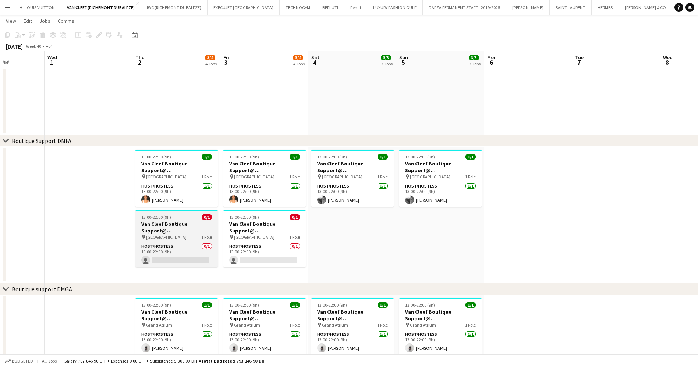
click at [176, 232] on h3 "Van Cleef Boutique Support@ [GEOGRAPHIC_DATA]" at bounding box center [176, 227] width 82 height 13
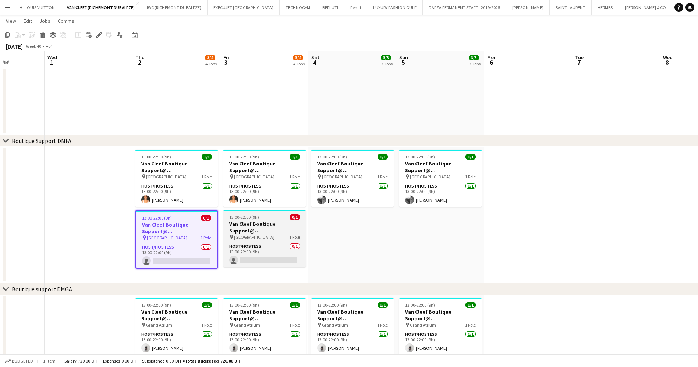
scroll to position [0, 220]
click at [283, 229] on h3 "Van Cleef Boutique Support@ [GEOGRAPHIC_DATA]" at bounding box center [264, 227] width 82 height 13
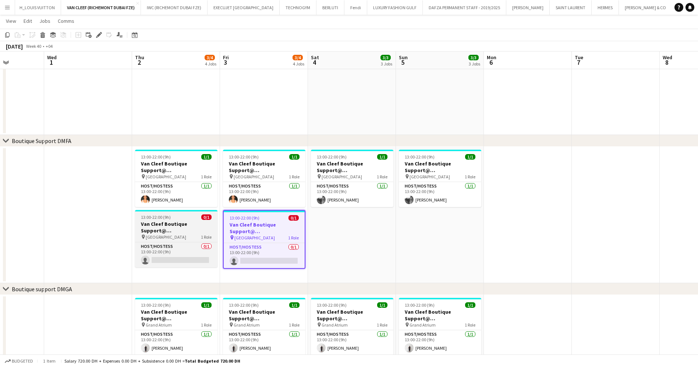
click at [187, 217] on div "13:00-22:00 (9h) 0/1" at bounding box center [176, 218] width 82 height 6
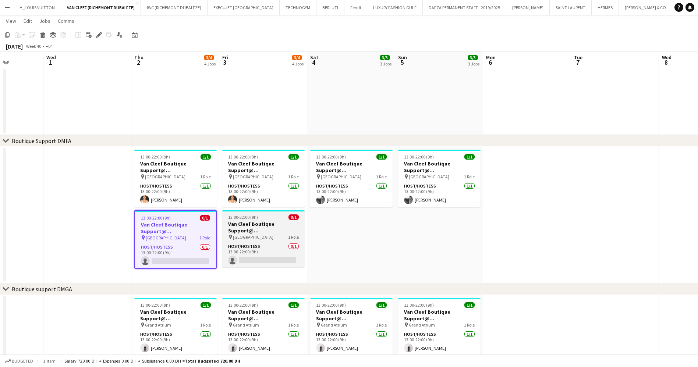
click at [268, 230] on h3 "Van Cleef Boutique Support@ [GEOGRAPHIC_DATA]" at bounding box center [263, 227] width 82 height 13
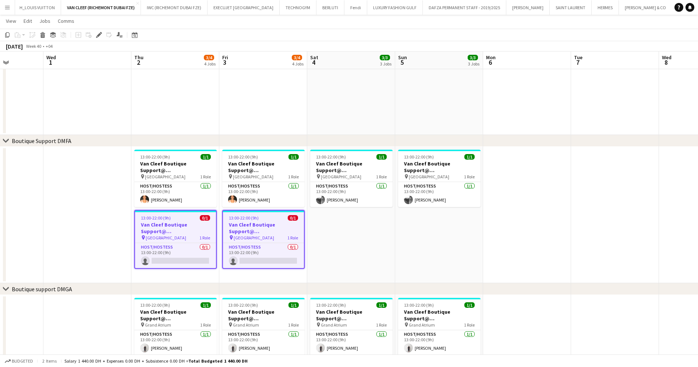
scroll to position [0, 221]
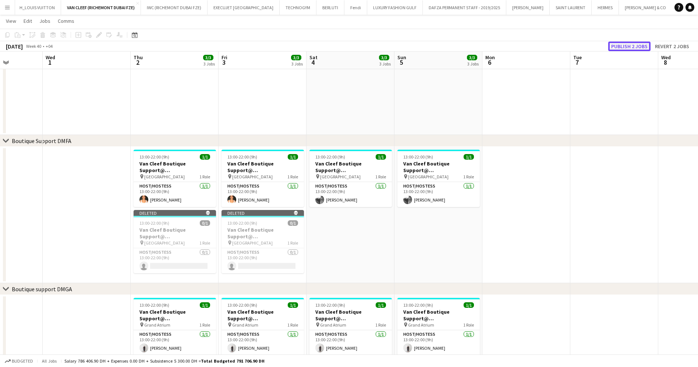
click at [634, 49] on button "Publish 2 jobs" at bounding box center [630, 47] width 42 height 10
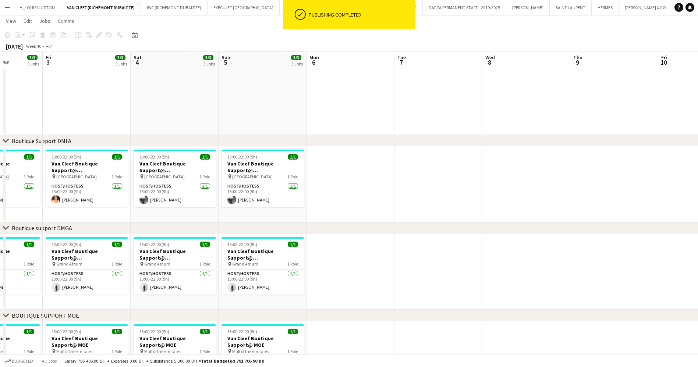
drag, startPoint x: 461, startPoint y: 242, endPoint x: 156, endPoint y: 229, distance: 304.7
click at [157, 228] on div "chevron-right ACTIVATIONS/ VIP EVENTS chevron-right Boutique Support DMFA chevr…" at bounding box center [349, 193] width 698 height 545
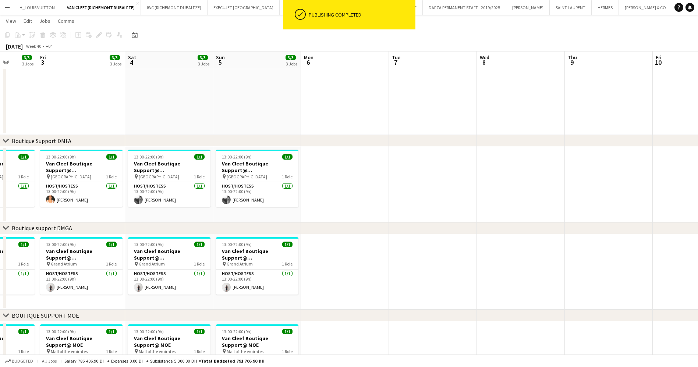
drag, startPoint x: 192, startPoint y: 228, endPoint x: 0, endPoint y: 214, distance: 192.7
click at [0, 213] on div "chevron-right ACTIVATIONS/ VIP EVENTS chevron-right Boutique Support DMFA chevr…" at bounding box center [349, 193] width 698 height 545
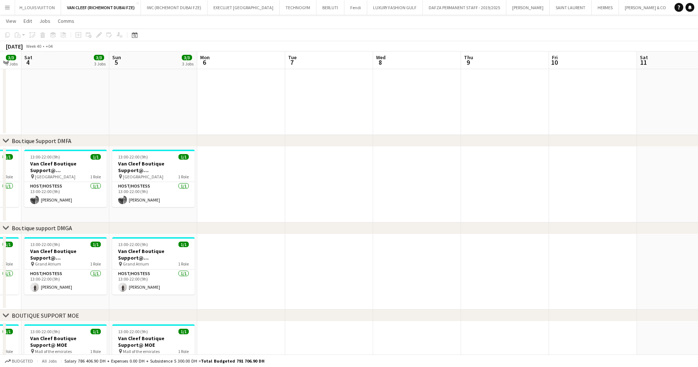
drag, startPoint x: 516, startPoint y: 251, endPoint x: 307, endPoint y: 228, distance: 210.0
click at [147, 245] on app-calendar-viewport "Tue 30 Wed 1 Thu 2 3/3 3 Jobs Fri 3 3/3 3 Jobs Sat 4 3/3 3 Jobs Sun 5 3/3 3 Job…" at bounding box center [349, 193] width 698 height 545
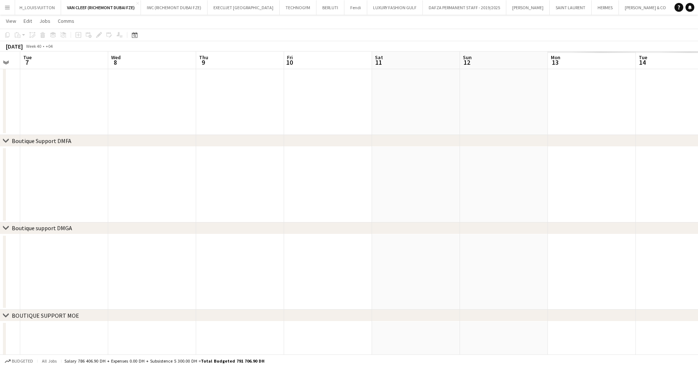
drag, startPoint x: 345, startPoint y: 231, endPoint x: 152, endPoint y: 242, distance: 193.2
click at [164, 242] on div "chevron-right ACTIVATIONS/ VIP EVENTS chevron-right Boutique Support DMFA chevr…" at bounding box center [349, 193] width 698 height 545
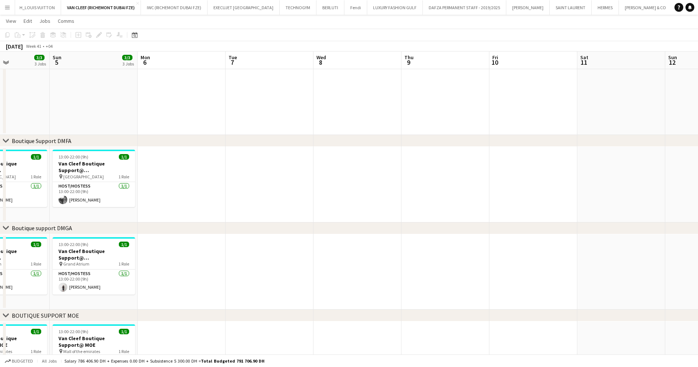
drag, startPoint x: 479, startPoint y: 222, endPoint x: 587, endPoint y: 225, distance: 108.3
click at [587, 225] on div "chevron-right ACTIVATIONS/ VIP EVENTS chevron-right Boutique Support DMFA chevr…" at bounding box center [349, 193] width 698 height 545
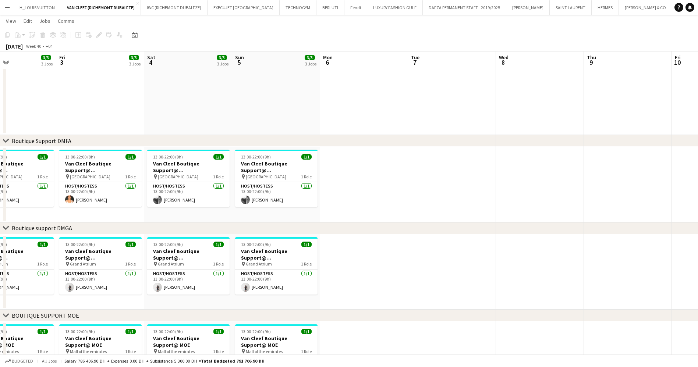
drag, startPoint x: 487, startPoint y: 215, endPoint x: 702, endPoint y: 198, distance: 214.9
click at [698, 198] on html "Menu Boards Boards Boards All jobs Status Workforce Workforce My Workforce Recr…" at bounding box center [349, 185] width 698 height 586
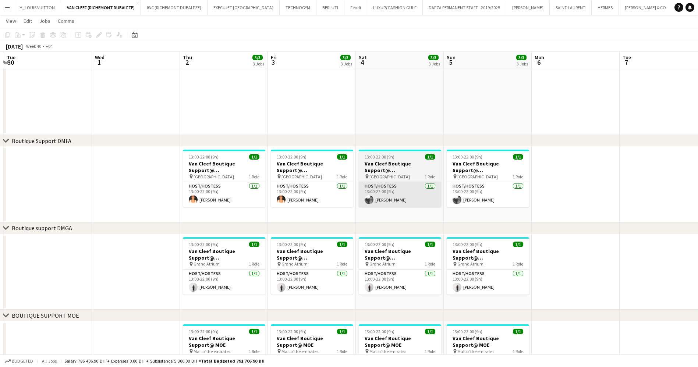
drag, startPoint x: 514, startPoint y: 208, endPoint x: 636, endPoint y: 202, distance: 122.4
click at [649, 206] on app-calendar-viewport "Sun 28 2/3 3 Jobs Mon 29 Tue 30 Wed 1 Thu 2 3/3 3 Jobs Fri 3 3/3 3 Jobs Sat 4 3…" at bounding box center [349, 193] width 698 height 545
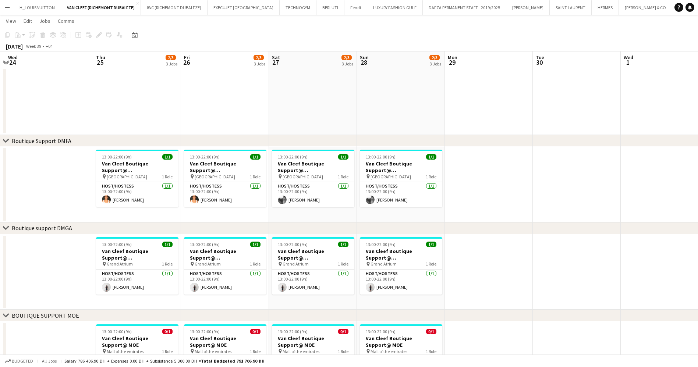
drag, startPoint x: 534, startPoint y: 277, endPoint x: 543, endPoint y: 277, distance: 9.2
click at [543, 277] on app-calendar-viewport "Mon 22 Tue 23 Wed 24 Thu 25 2/3 3 Jobs Fri 26 2/3 3 Jobs Sat 27 2/3 3 Jobs Sun …" at bounding box center [349, 193] width 698 height 545
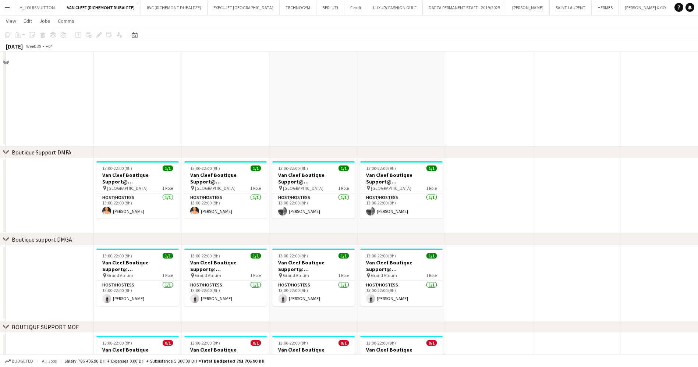
scroll to position [53, 0]
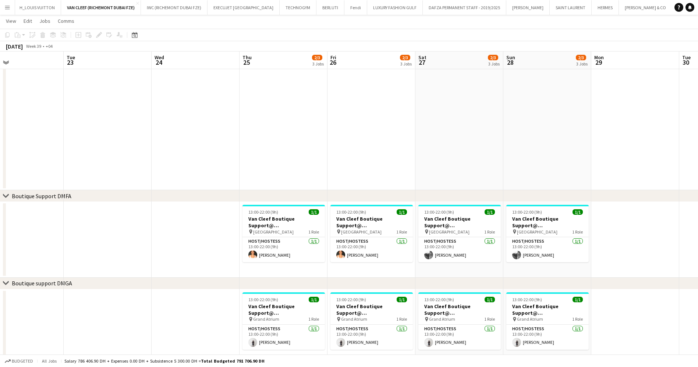
drag, startPoint x: 106, startPoint y: 184, endPoint x: 634, endPoint y: 171, distance: 528.5
click at [634, 171] on app-calendar-viewport "Mon 22 Tue 23 Wed 24 Thu 25 2/3 3 Jobs Fri 26 2/3 3 Jobs Sat 27 2/3 3 Jobs Sun …" at bounding box center [349, 248] width 698 height 545
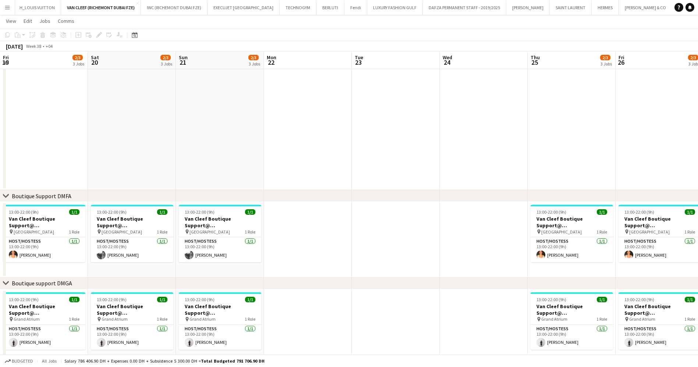
drag, startPoint x: 632, startPoint y: 202, endPoint x: 653, endPoint y: 200, distance: 21.1
click at [653, 200] on div "chevron-right Boutique Support DMFA" at bounding box center [349, 196] width 698 height 12
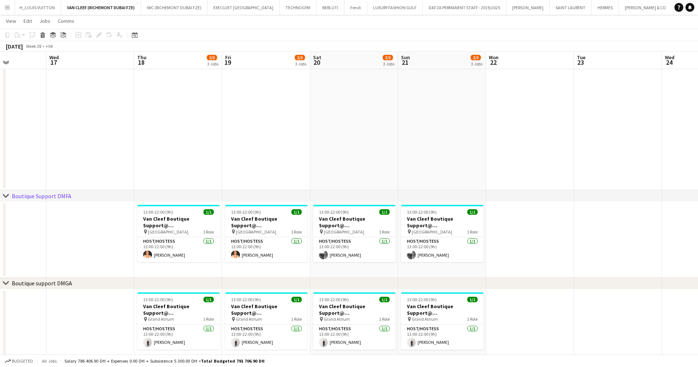
drag, startPoint x: 432, startPoint y: 243, endPoint x: 703, endPoint y: 225, distance: 271.6
click at [698, 225] on html "Menu Boards Boards Boards All jobs Status Workforce Workforce My Workforce Recr…" at bounding box center [349, 240] width 698 height 586
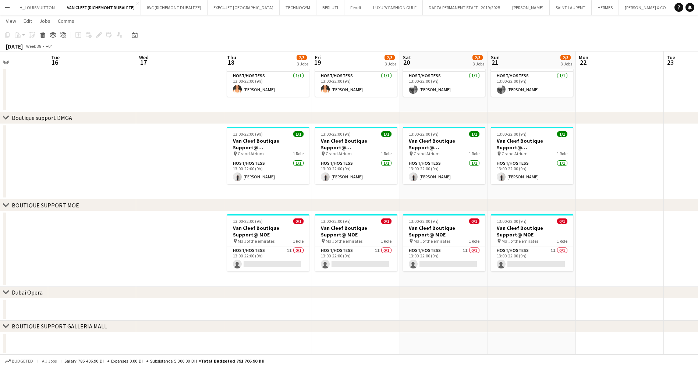
scroll to position [0, 196]
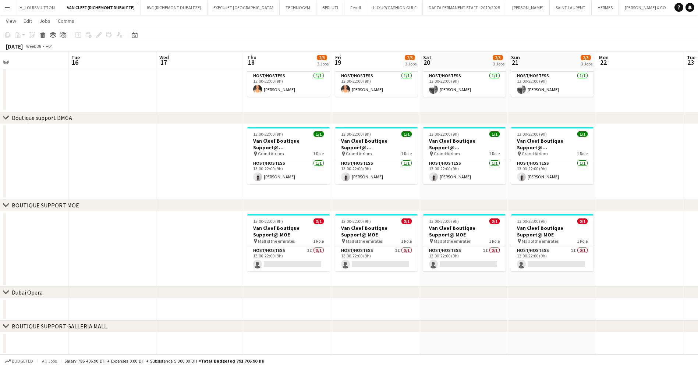
drag, startPoint x: 49, startPoint y: 162, endPoint x: 511, endPoint y: 162, distance: 462.1
click at [511, 162] on app-calendar-viewport "Sat 13 2/3 3 Jobs Sun 14 2/3 3 Jobs Mon 15 Tue 16 Wed 17 Thu 18 2/3 3 Jobs Fri …" at bounding box center [349, 82] width 698 height 545
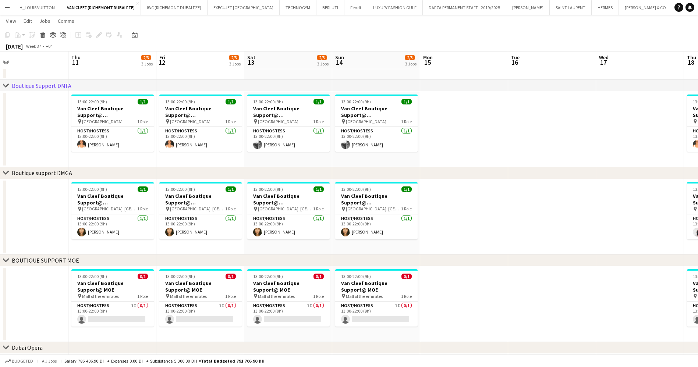
scroll to position [0, 203]
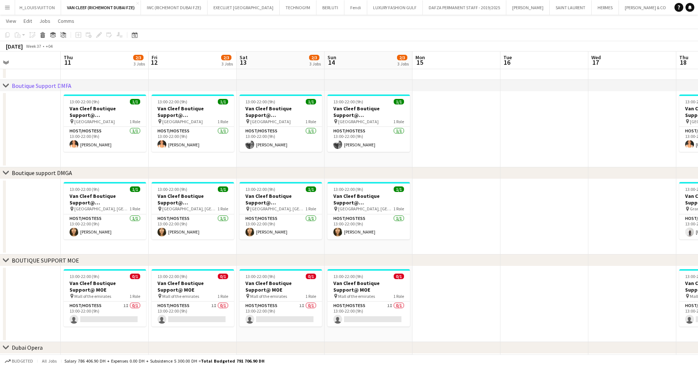
drag, startPoint x: 441, startPoint y: 188, endPoint x: 707, endPoint y: 172, distance: 265.9
click at [698, 172] on html "Menu Boards Boards Boards All jobs Status Workforce Workforce My Workforce Recr…" at bounding box center [349, 130] width 698 height 586
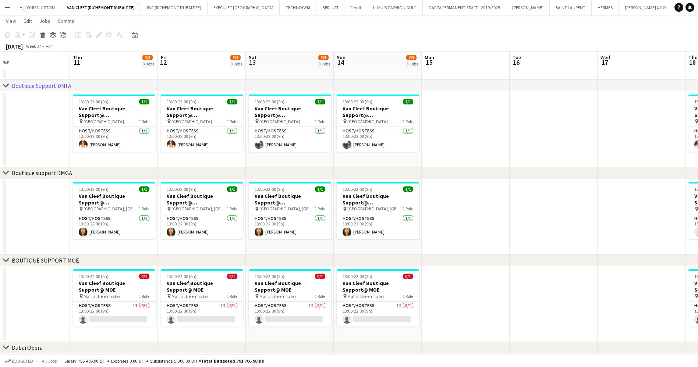
scroll to position [0, 226]
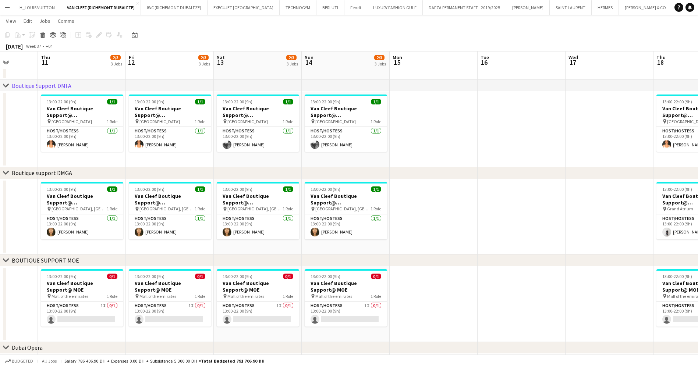
drag, startPoint x: 537, startPoint y: 214, endPoint x: 672, endPoint y: 168, distance: 142.0
click at [672, 168] on div "chevron-right ACTIVATIONS/ VIP EVENTS chevron-right Boutique Support DMFA chevr…" at bounding box center [349, 138] width 698 height 545
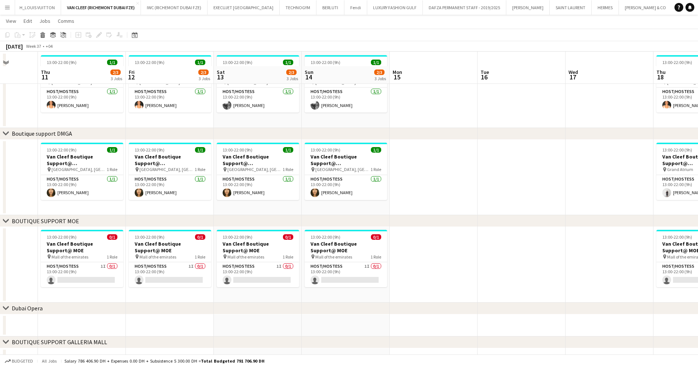
scroll to position [163, 0]
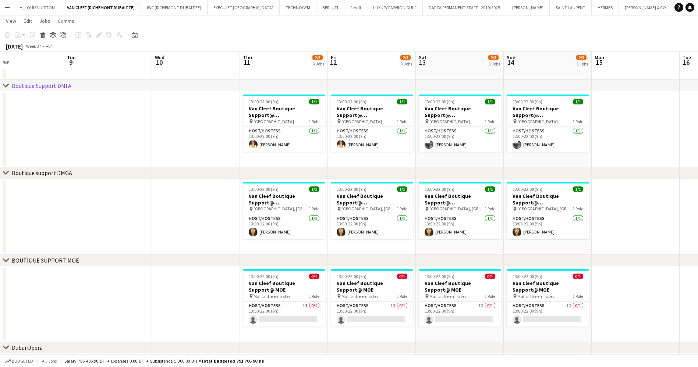
drag, startPoint x: 29, startPoint y: 202, endPoint x: 447, endPoint y: 202, distance: 417.1
click at [537, 205] on app-calendar-viewport "Mon 8 Tue 9 Wed 10 Thu 11 2/3 3 Jobs Fri 12 2/3 3 Jobs Sat 13 2/3 3 Jobs Sun 14…" at bounding box center [349, 138] width 698 height 545
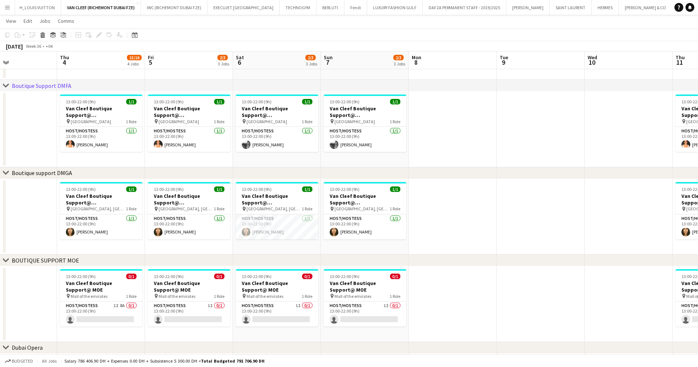
drag, startPoint x: 374, startPoint y: 208, endPoint x: 593, endPoint y: 198, distance: 219.3
click at [593, 198] on app-calendar-viewport "Mon 1 Tue 2 Wed 3 Thu 4 15/16 4 Jobs Fri 5 2/3 3 Jobs Sat 6 2/3 3 Jobs Sun 7 2/…" at bounding box center [349, 138] width 698 height 545
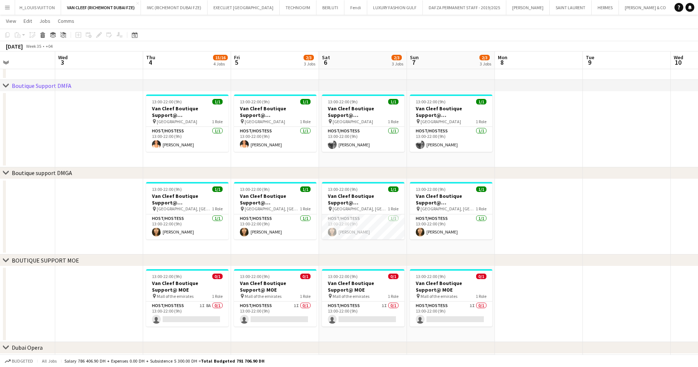
drag, startPoint x: 71, startPoint y: 209, endPoint x: 67, endPoint y: 224, distance: 16.2
click at [67, 224] on app-calendar-viewport "Sat 30 Sun 31 Mon 1 Tue 2 Wed 3 Thu 4 15/16 4 Jobs Fri 5 2/3 3 Jobs Sat 6 2/3 3…" at bounding box center [349, 138] width 698 height 545
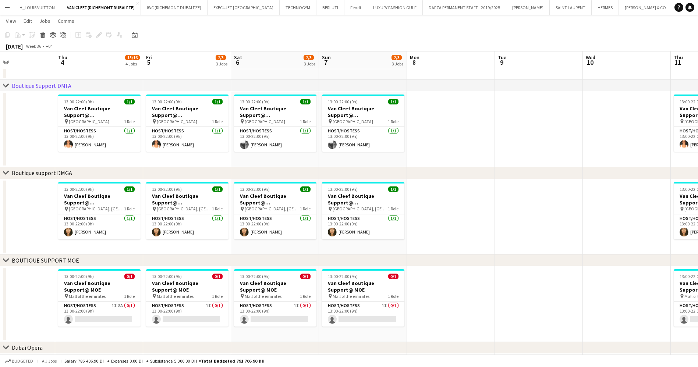
drag, startPoint x: 563, startPoint y: 227, endPoint x: 178, endPoint y: 213, distance: 385.4
click at [157, 227] on app-calendar-viewport "Sun 31 Mon 1 Tue 2 Wed 3 Thu 4 15/16 4 Jobs Fri 5 2/3 3 Jobs Sat 6 2/3 3 Jobs S…" at bounding box center [349, 138] width 698 height 545
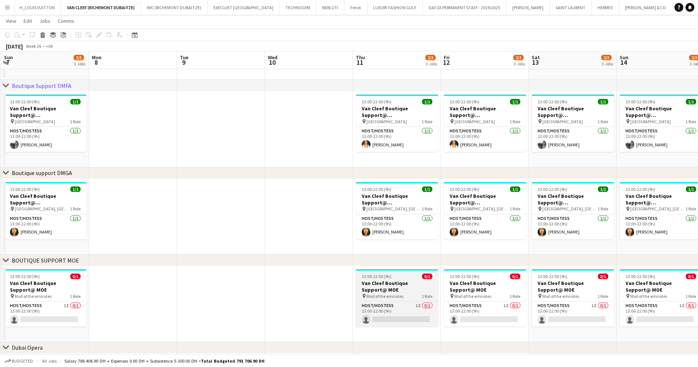
drag, startPoint x: 671, startPoint y: 256, endPoint x: 380, endPoint y: 277, distance: 292.0
click at [380, 277] on div "chevron-right ACTIVATIONS/ VIP EVENTS chevron-right Boutique Support DMFA chevr…" at bounding box center [349, 138] width 698 height 545
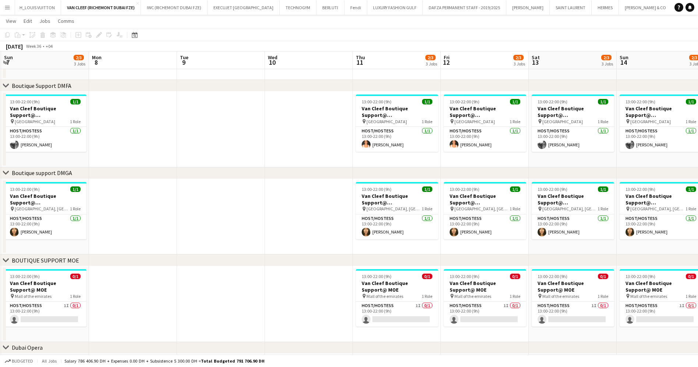
drag, startPoint x: 450, startPoint y: 206, endPoint x: 299, endPoint y: 231, distance: 152.3
click at [299, 231] on div "chevron-right ACTIVATIONS/ VIP EVENTS chevron-right Boutique Support DMFA chevr…" at bounding box center [349, 138] width 698 height 545
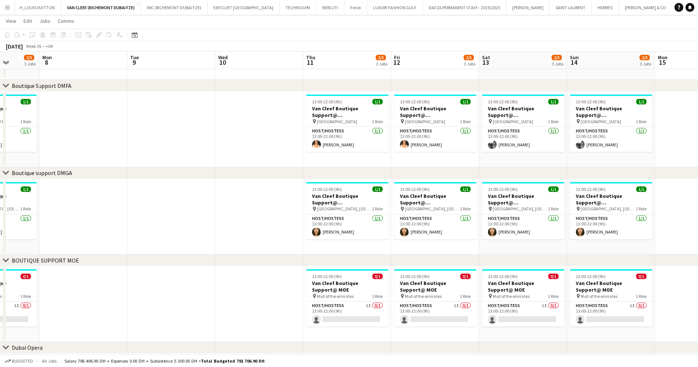
drag, startPoint x: 689, startPoint y: 203, endPoint x: 446, endPoint y: 243, distance: 246.3
click at [446, 243] on app-calendar-viewport "Thu 4 15/16 4 Jobs Fri 5 2/3 3 Jobs Sat 6 2/3 3 Jobs Sun 7 2/3 3 Jobs Mon 8 Tue…" at bounding box center [349, 138] width 698 height 545
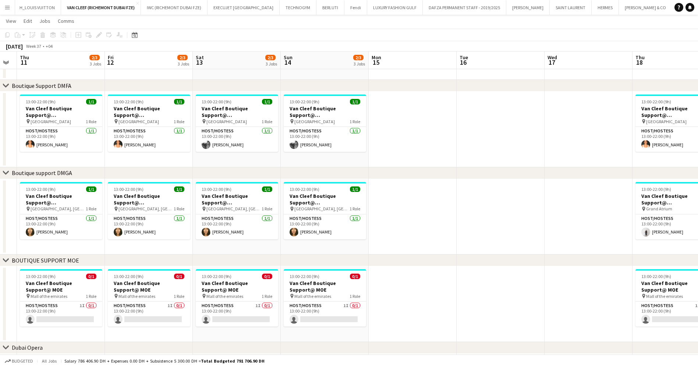
drag, startPoint x: 624, startPoint y: 194, endPoint x: 322, endPoint y: 193, distance: 301.9
click at [324, 194] on app-calendar-viewport "Sun 7 2/3 3 Jobs Mon 8 Tue 9 Wed 10 Thu 11 2/3 3 Jobs Fri 12 2/3 3 Jobs Sat 13 …" at bounding box center [349, 138] width 698 height 545
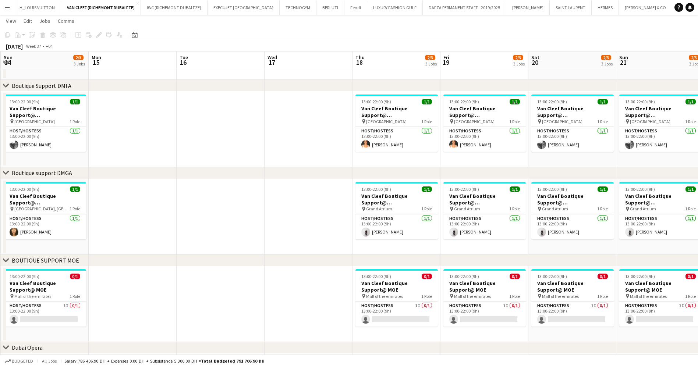
drag, startPoint x: 269, startPoint y: 210, endPoint x: 265, endPoint y: 211, distance: 3.8
click at [265, 211] on app-calendar-viewport "Thu 11 2/3 3 Jobs Fri 12 2/3 3 Jobs Sat 13 2/3 3 Jobs Sun 14 2/3 3 Jobs Mon 15 …" at bounding box center [349, 138] width 698 height 545
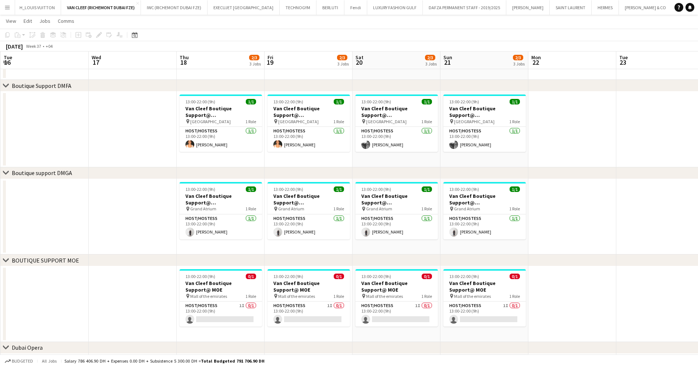
scroll to position [0, 267]
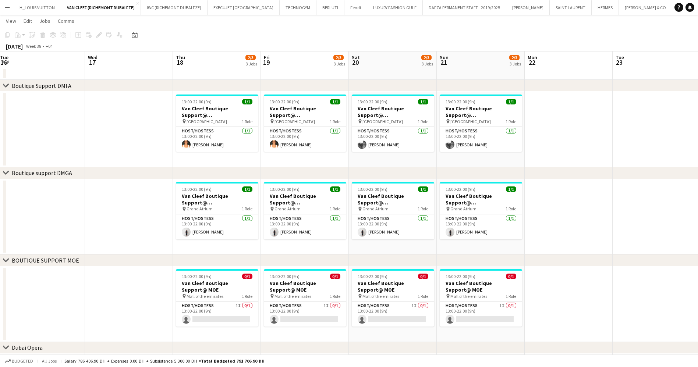
click at [366, 233] on app-calendar-viewport "Sat 13 2/3 3 Jobs Sun 14 2/3 3 Jobs Mon 15 Tue 16 Wed 17 Thu 18 2/3 3 Jobs Fri …" at bounding box center [349, 138] width 698 height 545
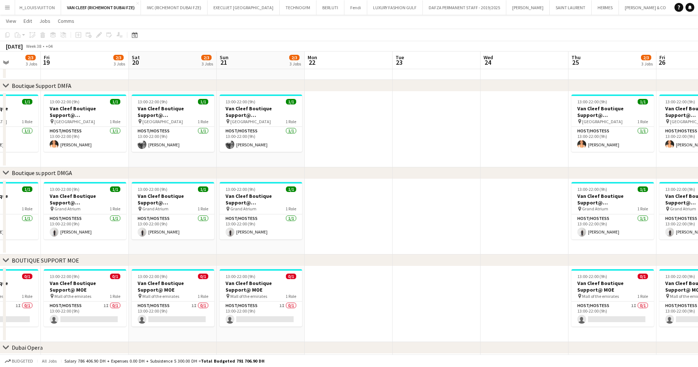
scroll to position [0, 289]
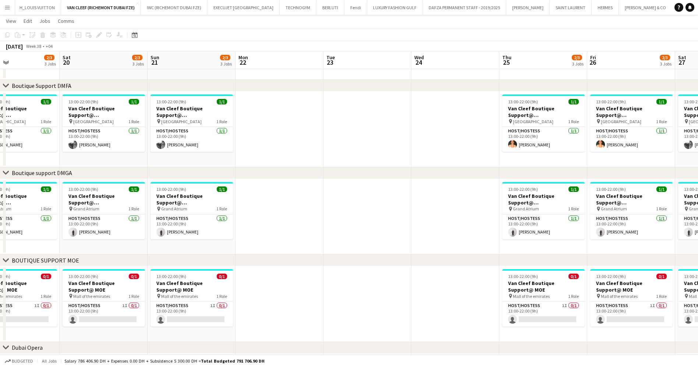
drag, startPoint x: 520, startPoint y: 213, endPoint x: 300, endPoint y: 228, distance: 220.7
click at [300, 230] on app-calendar-viewport "Tue 16 Wed 17 Thu 18 2/3 3 Jobs Fri 19 2/3 3 Jobs Sat 20 2/3 3 Jobs Sun 21 2/3 …" at bounding box center [349, 138] width 698 height 545
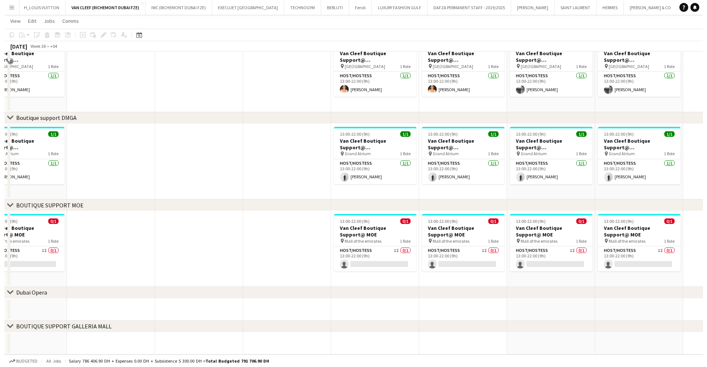
scroll to position [0, 0]
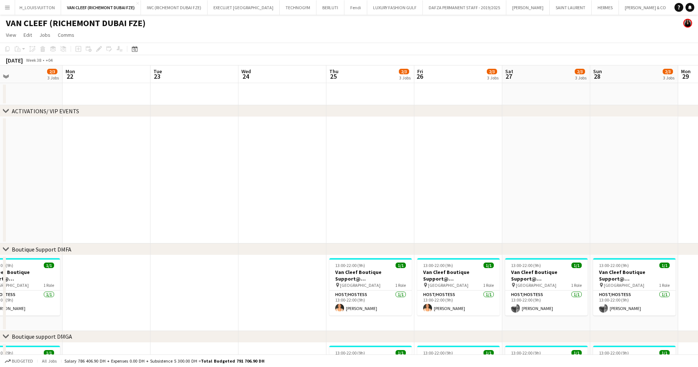
click at [673, 12] on button "[PERSON_NAME] Close" at bounding box center [694, 7] width 43 height 14
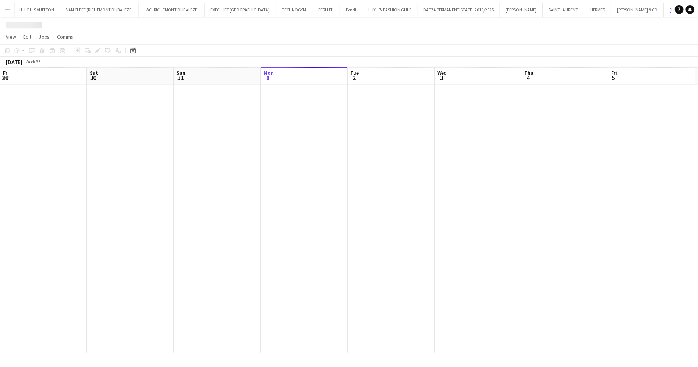
scroll to position [0, 176]
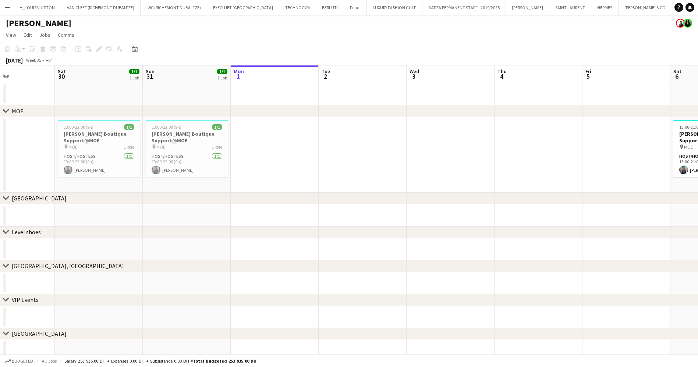
drag, startPoint x: 394, startPoint y: 150, endPoint x: 537, endPoint y: 150, distance: 142.9
click at [537, 150] on app-calendar-viewport "Wed 27 Thu 28 Fri 29 Sat 30 1/1 1 Job Sun 31 1/1 1 Job Mon 1 Tue 2 Wed 3 Thu 4 …" at bounding box center [349, 214] width 698 height 297
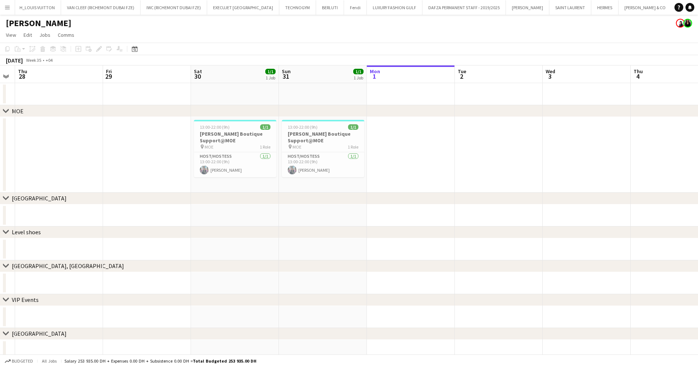
drag, startPoint x: 398, startPoint y: 146, endPoint x: 534, endPoint y: 141, distance: 136.3
click at [534, 141] on app-calendar-viewport "Tue 26 Wed 27 Thu 28 Fri 29 Sat 30 1/1 1 Job Sun 31 1/1 1 Job Mon 1 Tue 2 Wed 3…" at bounding box center [349, 214] width 698 height 297
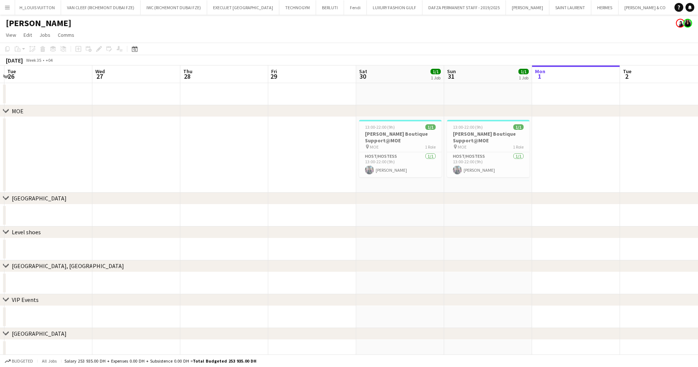
drag, startPoint x: 444, startPoint y: 152, endPoint x: 411, endPoint y: 157, distance: 34.2
click at [411, 157] on app-calendar-viewport "Sat 23 Sun 24 Mon 25 Tue 26 Wed 27 Thu 28 Fri 29 Sat 30 1/1 1 Job Sun 31 1/1 1 …" at bounding box center [349, 214] width 698 height 297
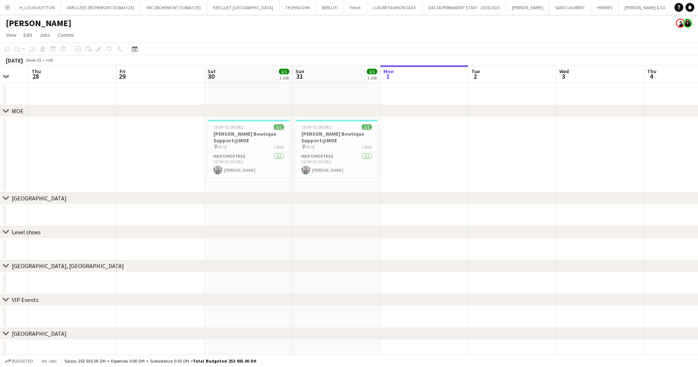
drag, startPoint x: 558, startPoint y: 164, endPoint x: 292, endPoint y: 159, distance: 265.5
click at [299, 159] on app-calendar-viewport "Mon 25 Tue 26 Wed 27 Thu 28 Fri 29 Sat 30 1/1 1 Job Sun 31 1/1 1 Job Mon 1 Tue …" at bounding box center [349, 214] width 698 height 297
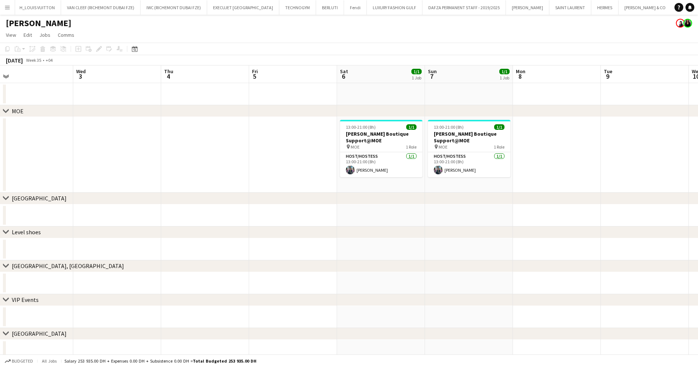
drag, startPoint x: 470, startPoint y: 172, endPoint x: 259, endPoint y: 197, distance: 212.4
click at [259, 197] on div "chevron-right MOE chevron-right [GEOGRAPHIC_DATA] chevron-right Level shoes che…" at bounding box center [349, 214] width 698 height 297
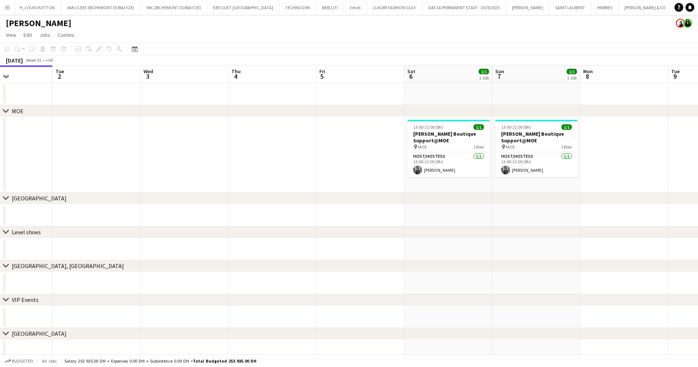
drag, startPoint x: 494, startPoint y: 190, endPoint x: 258, endPoint y: 190, distance: 236.4
click at [254, 193] on div "chevron-right MOE chevron-right [GEOGRAPHIC_DATA] chevron-right Level shoes che…" at bounding box center [349, 214] width 698 height 297
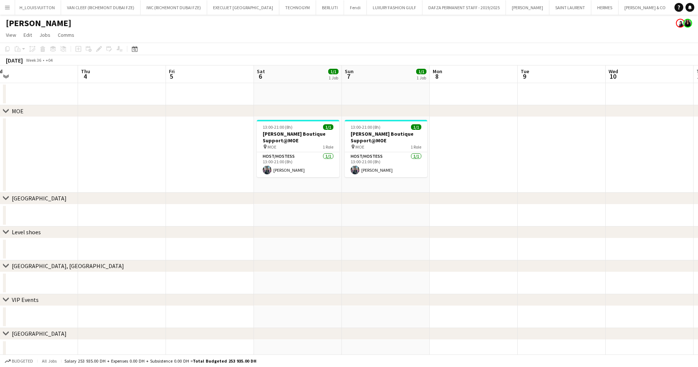
drag, startPoint x: 453, startPoint y: 152, endPoint x: 273, endPoint y: 148, distance: 180.1
click at [271, 148] on app-calendar-viewport "Sun 31 1/1 1 Job Mon 1 Tue 2 Wed 3 Thu 4 Fri 5 Sat 6 1/1 1 Job Sun 7 1/1 1 Job …" at bounding box center [349, 214] width 698 height 297
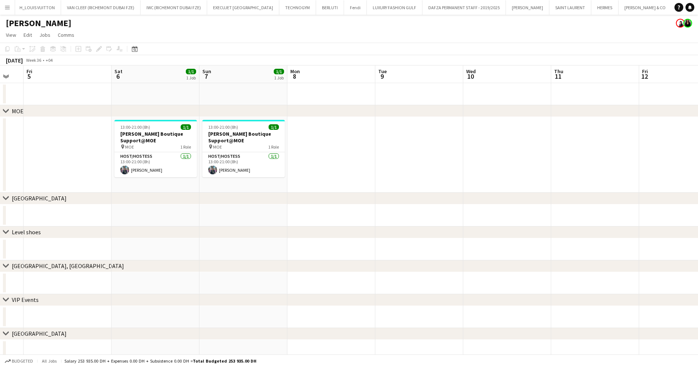
drag, startPoint x: 493, startPoint y: 134, endPoint x: 210, endPoint y: 141, distance: 283.2
click at [210, 141] on app-calendar-viewport "Tue 2 Wed 3 Thu 4 Fri 5 Sat 6 1/1 1 Job Sun 7 1/1 1 Job Mon 8 Tue 9 Wed 10 Thu …" at bounding box center [349, 214] width 698 height 297
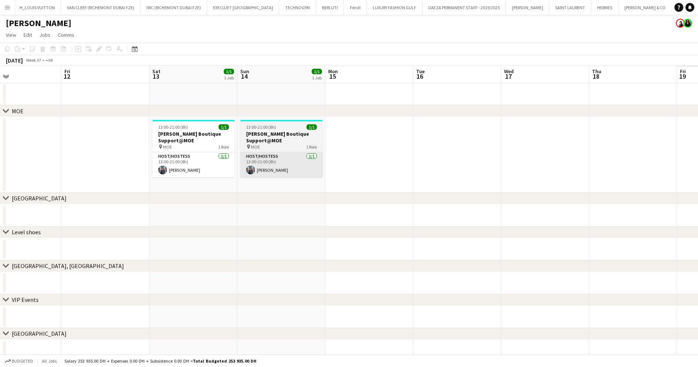
drag, startPoint x: 374, startPoint y: 155, endPoint x: 278, endPoint y: 162, distance: 96.7
click at [272, 163] on app-calendar-viewport "Mon 8 Tue 9 Wed 10 Thu 11 Fri 12 Sat 13 1/1 1 Job Sun 14 1/1 1 Job Mon 15 Tue 1…" at bounding box center [349, 214] width 698 height 297
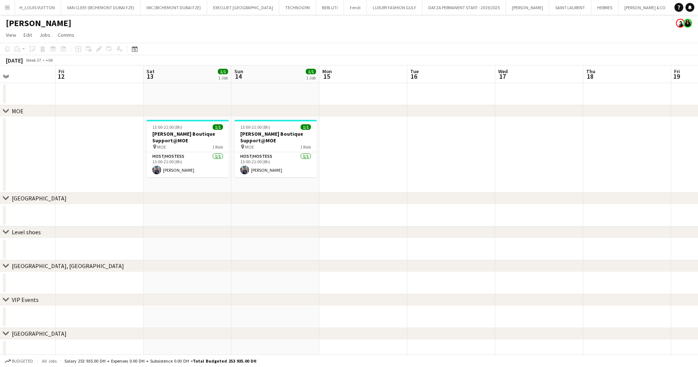
drag, startPoint x: 344, startPoint y: 154, endPoint x: 300, endPoint y: 152, distance: 44.2
click at [309, 152] on app-calendar-viewport "Mon 8 Tue 9 Wed 10 Thu 11 Fri 12 Sat 13 1/1 1 Job Sun 14 1/1 1 Job Mon 15 Tue 1…" at bounding box center [349, 214] width 698 height 297
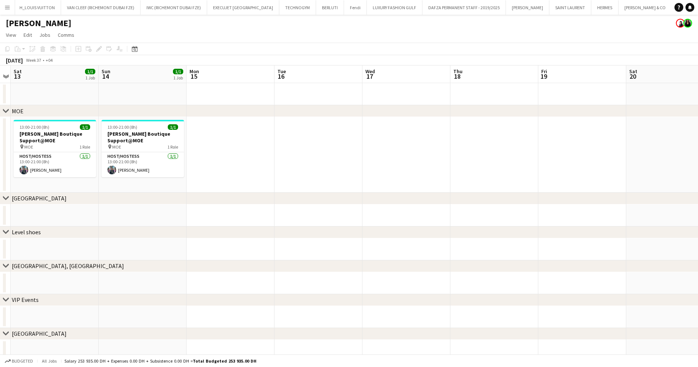
click at [350, 153] on app-calendar-viewport "Wed 10 Thu 11 Fri 12 Sat 13 1/1 1 Job Sun 14 1/1 1 Job Mon 15 Tue 16 Wed 17 Thu…" at bounding box center [349, 214] width 698 height 297
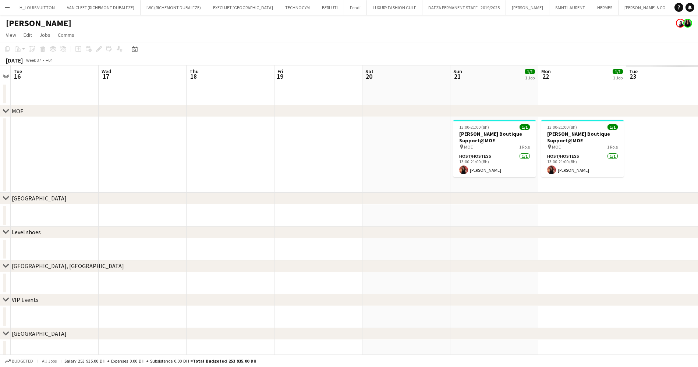
scroll to position [0, 184]
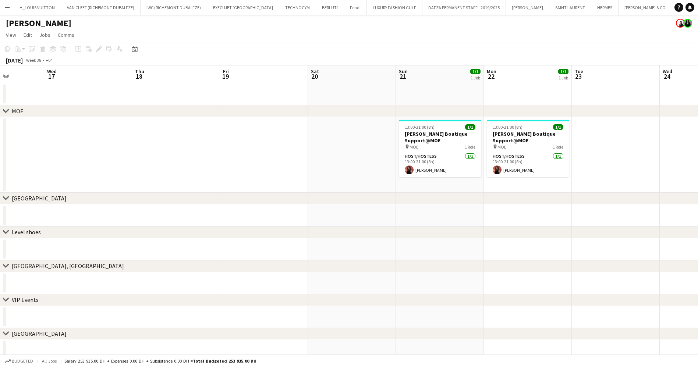
drag, startPoint x: 448, startPoint y: 162, endPoint x: 189, endPoint y: 190, distance: 260.7
click at [196, 189] on app-calendar-viewport "Sat 13 1/1 1 Job Sun 14 1/1 1 Job Mon 15 Tue 16 Wed 17 Thu 18 Fri 19 Sat 20 Sun…" at bounding box center [349, 214] width 698 height 297
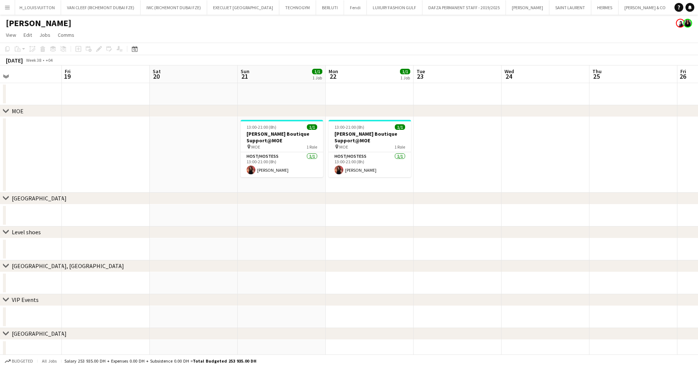
drag, startPoint x: 317, startPoint y: 185, endPoint x: 152, endPoint y: 178, distance: 164.7
click at [157, 179] on app-calendar-viewport "Tue 16 Wed 17 Thu 18 Fri 19 Sat 20 Sun 21 1/1 1 Job Mon 22 1/1 1 Job Tue 23 Wed…" at bounding box center [349, 214] width 698 height 297
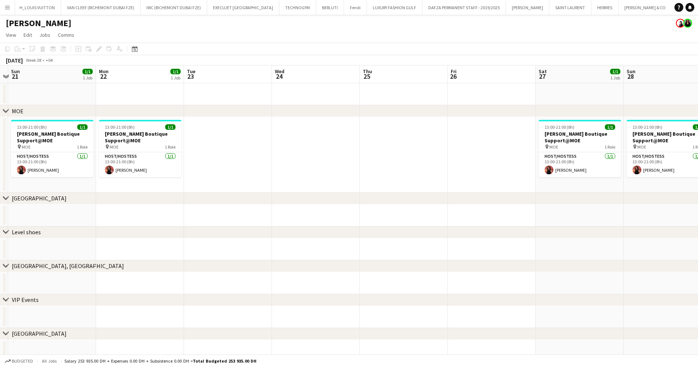
drag, startPoint x: 437, startPoint y: 163, endPoint x: 78, endPoint y: 177, distance: 359.6
click at [80, 177] on app-calendar-viewport "Thu 18 Fri 19 Sat 20 Sun 21 1/1 1 Job Mon 22 1/1 1 Job Tue 23 Wed 24 Thu 25 Fri…" at bounding box center [349, 214] width 698 height 297
